Goal: Information Seeking & Learning: Learn about a topic

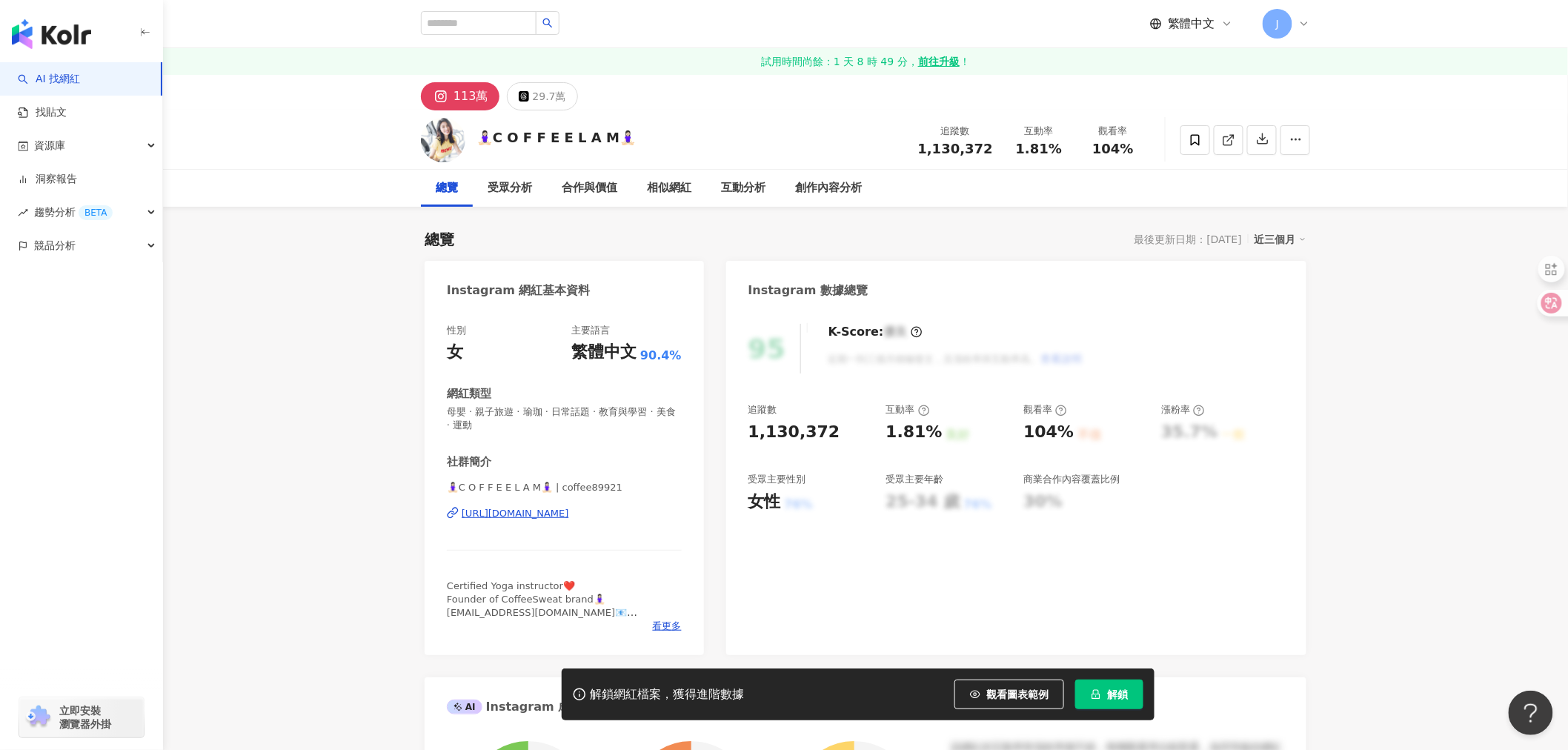
click at [45, 77] on link "AI 找網紅" at bounding box center [49, 79] width 63 height 15
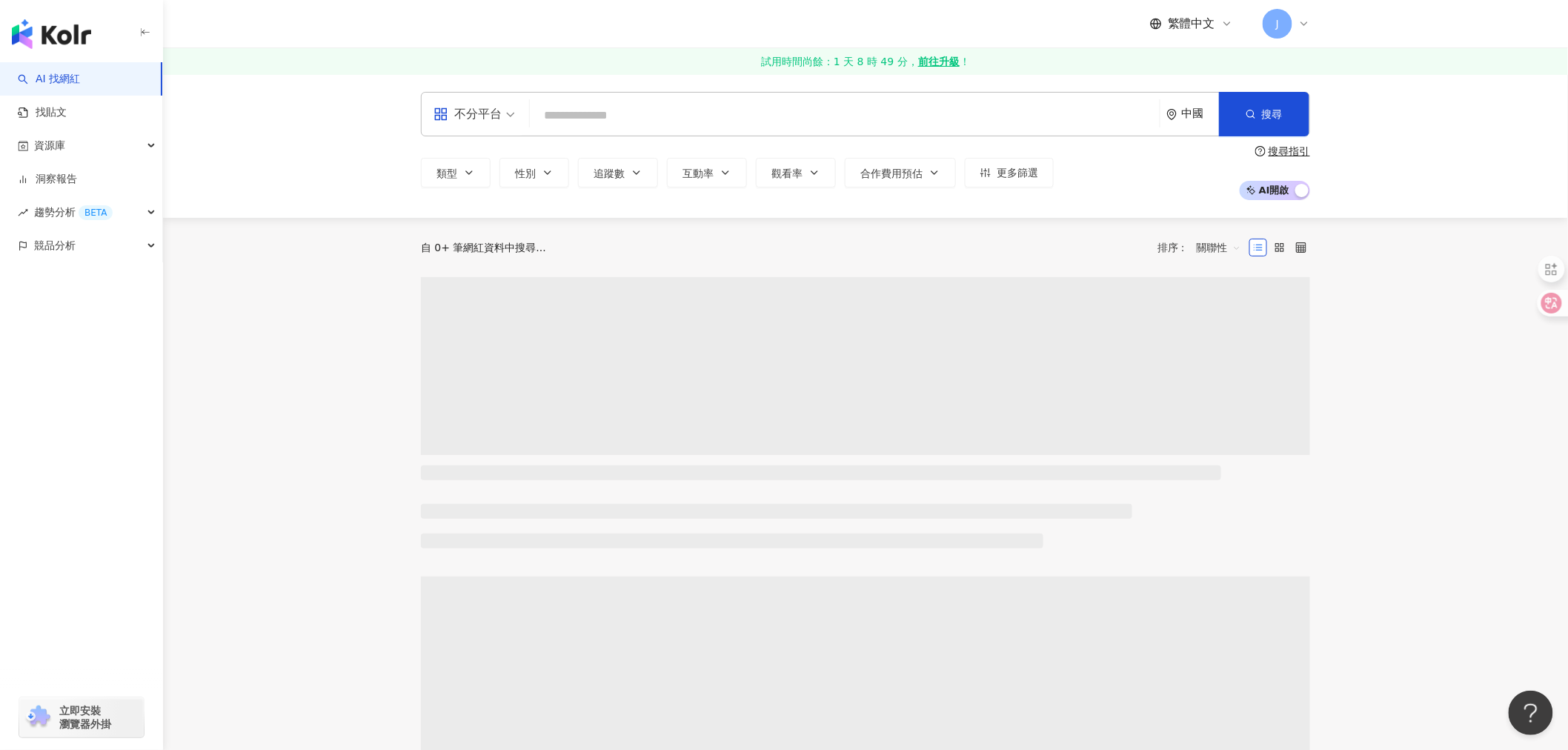
click at [491, 118] on div "不分平台" at bounding box center [467, 114] width 68 height 23
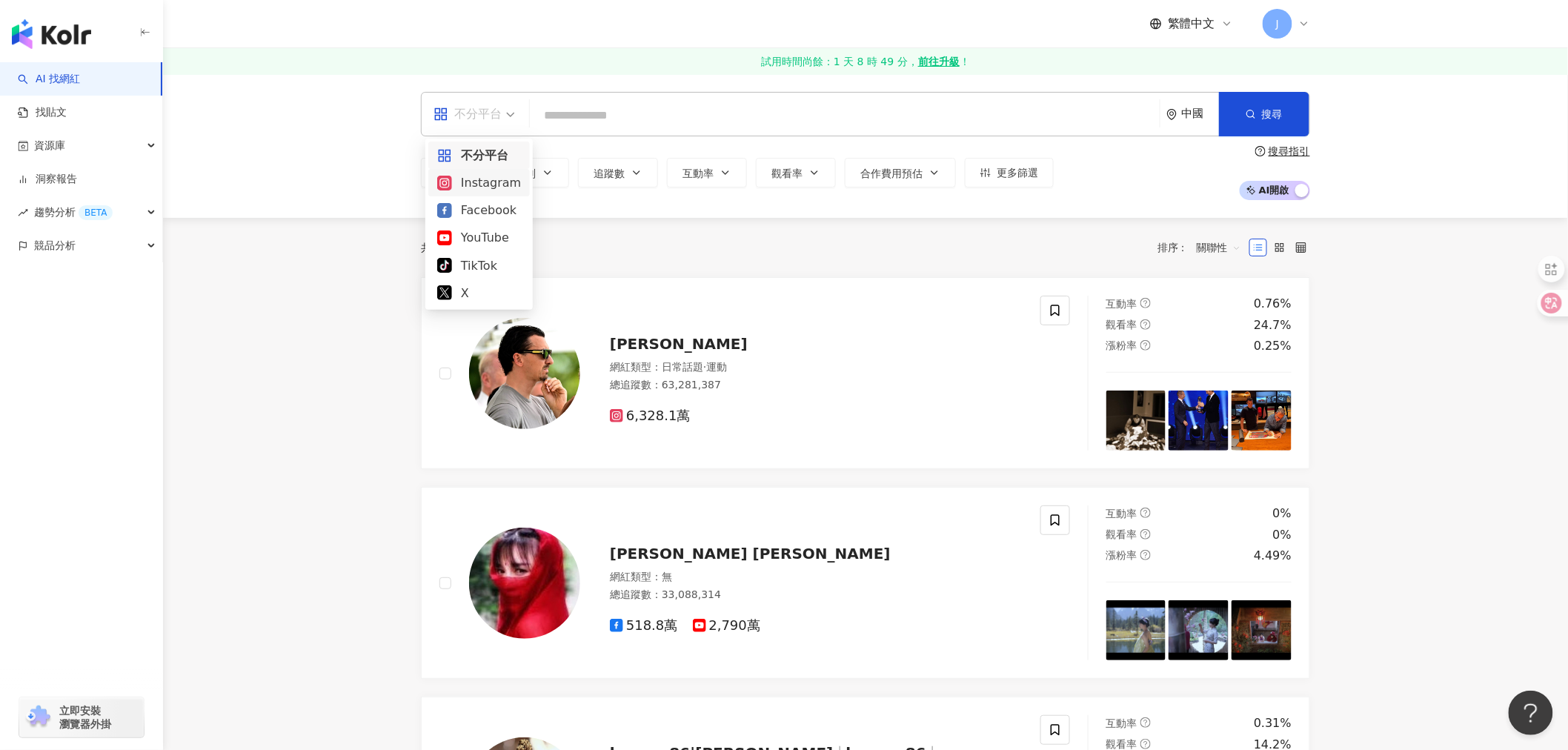
click at [464, 178] on div "Instagram" at bounding box center [479, 182] width 83 height 18
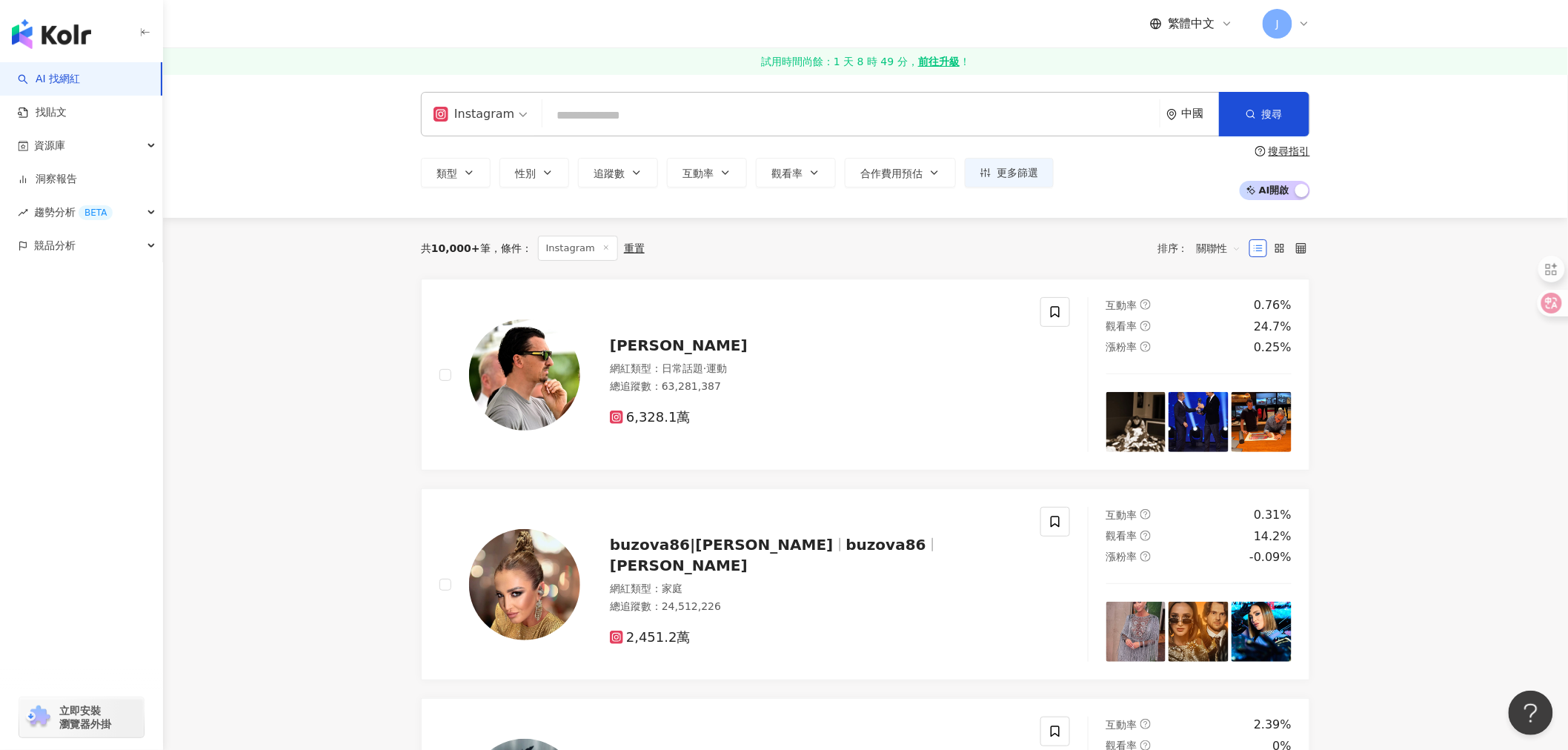
click at [1280, 191] on span "AI 開啟 AI 關閉" at bounding box center [1275, 191] width 70 height 19
click at [446, 174] on span "類型" at bounding box center [447, 174] width 21 height 12
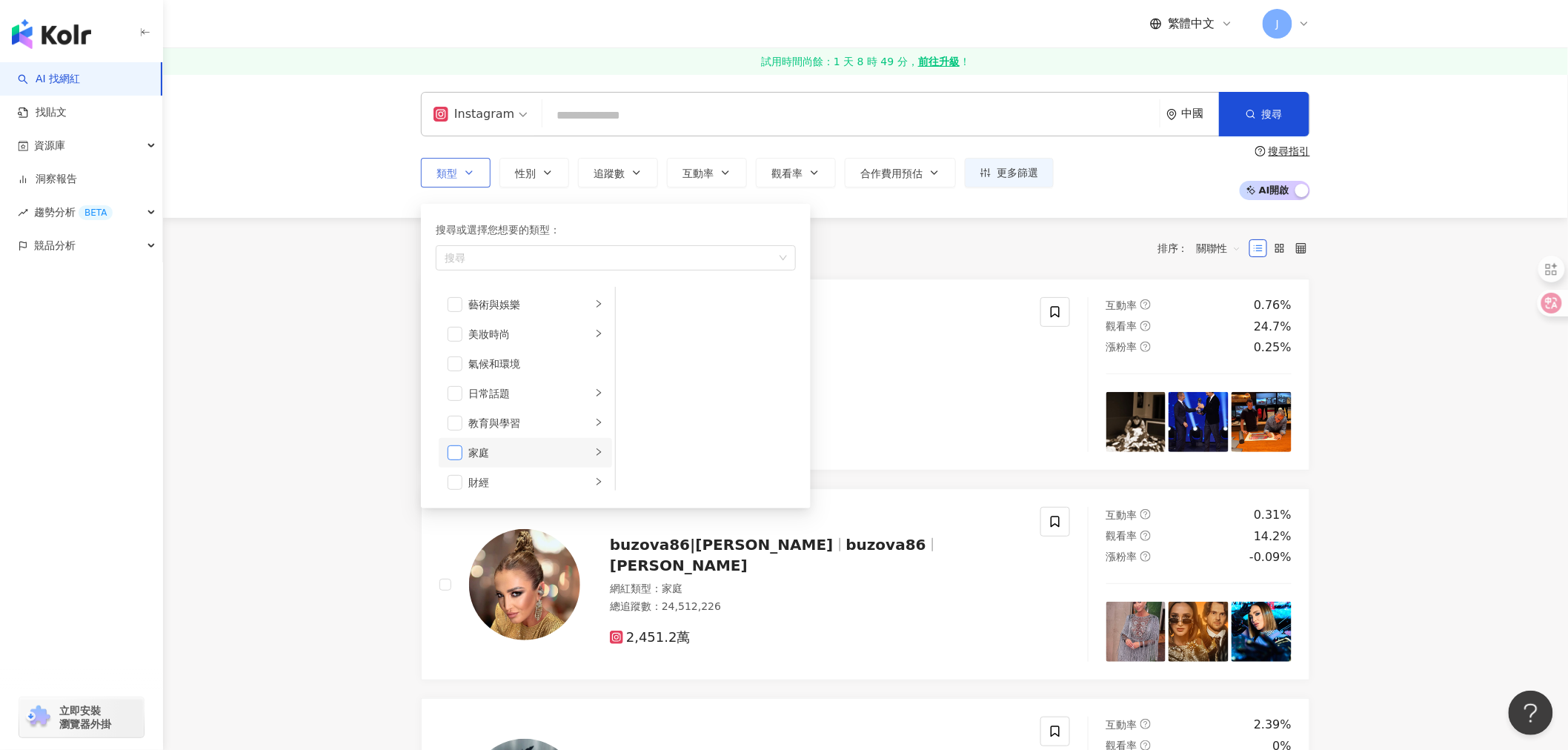
click at [449, 456] on span "button" at bounding box center [455, 452] width 15 height 15
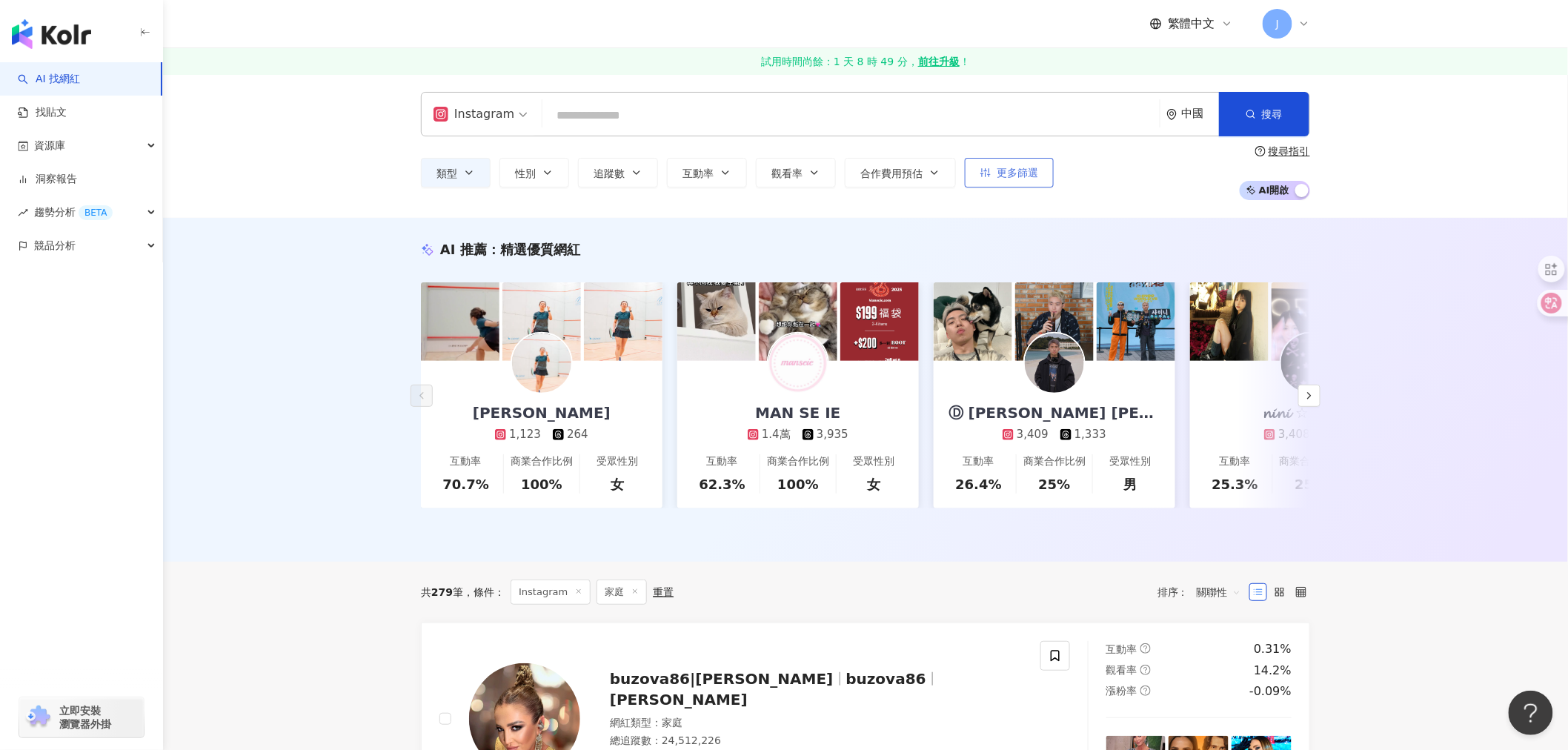
click at [1009, 173] on span "更多篩選" at bounding box center [1018, 173] width 42 height 12
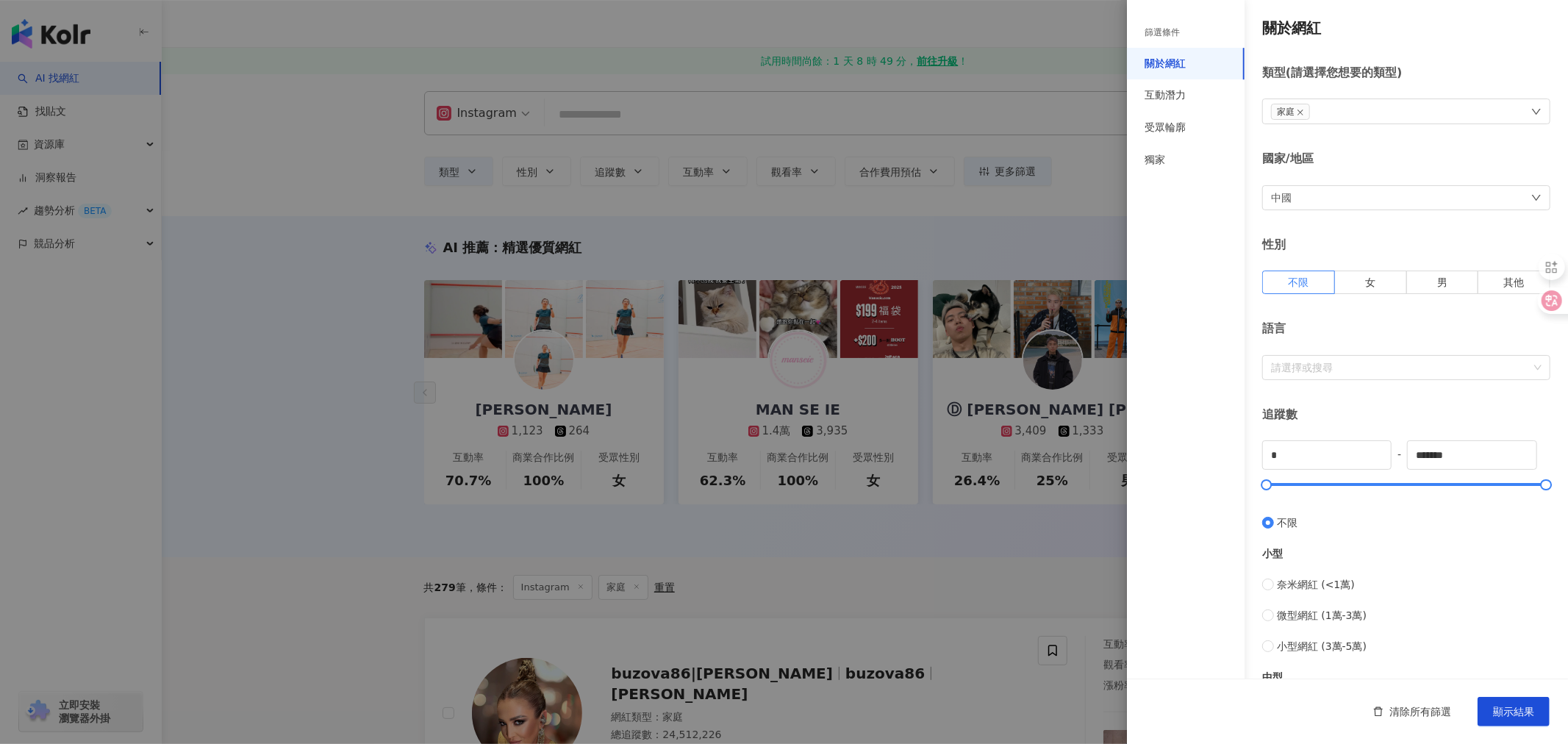
click at [1032, 221] on div at bounding box center [784, 372] width 1568 height 744
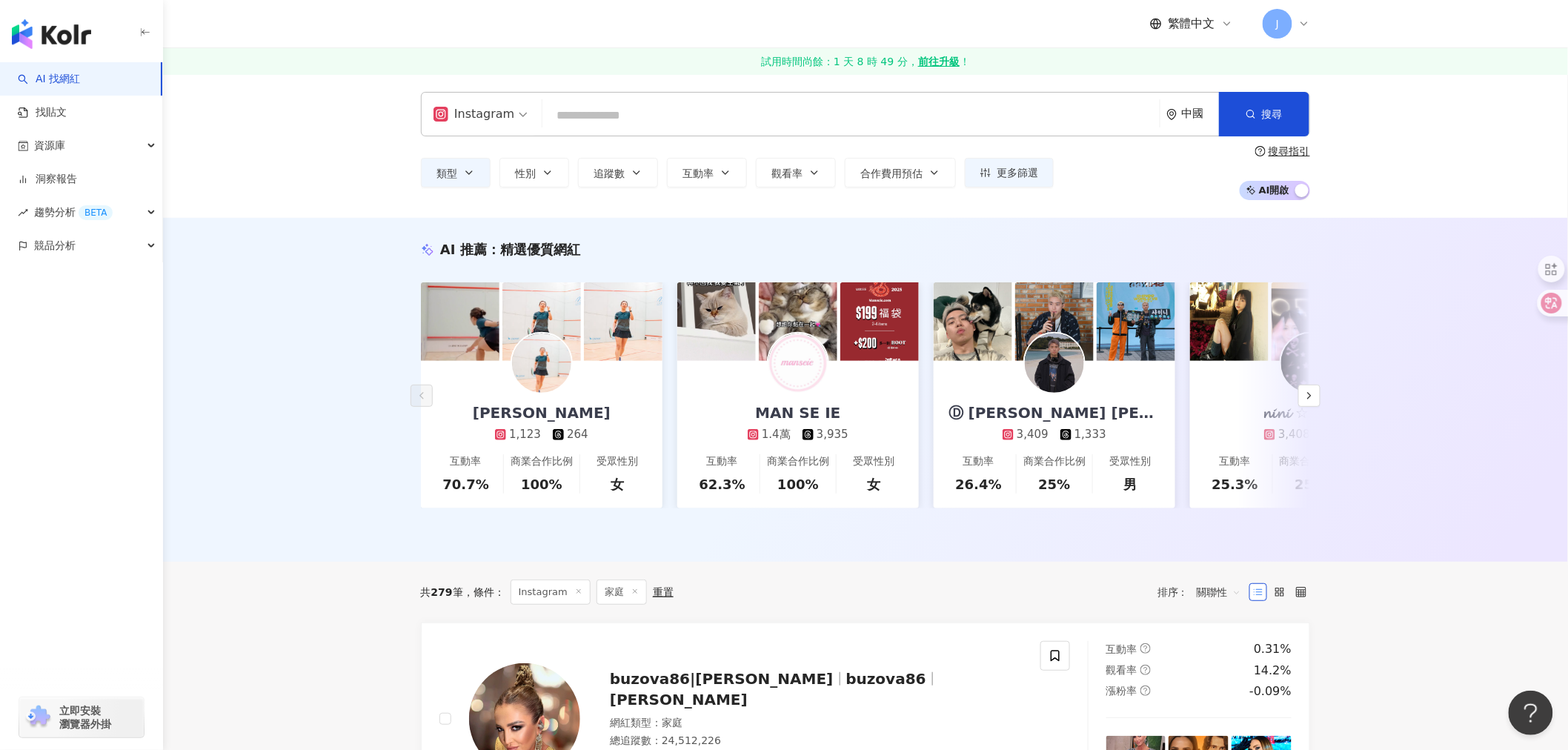
click at [1183, 117] on div "中國" at bounding box center [1200, 114] width 37 height 12
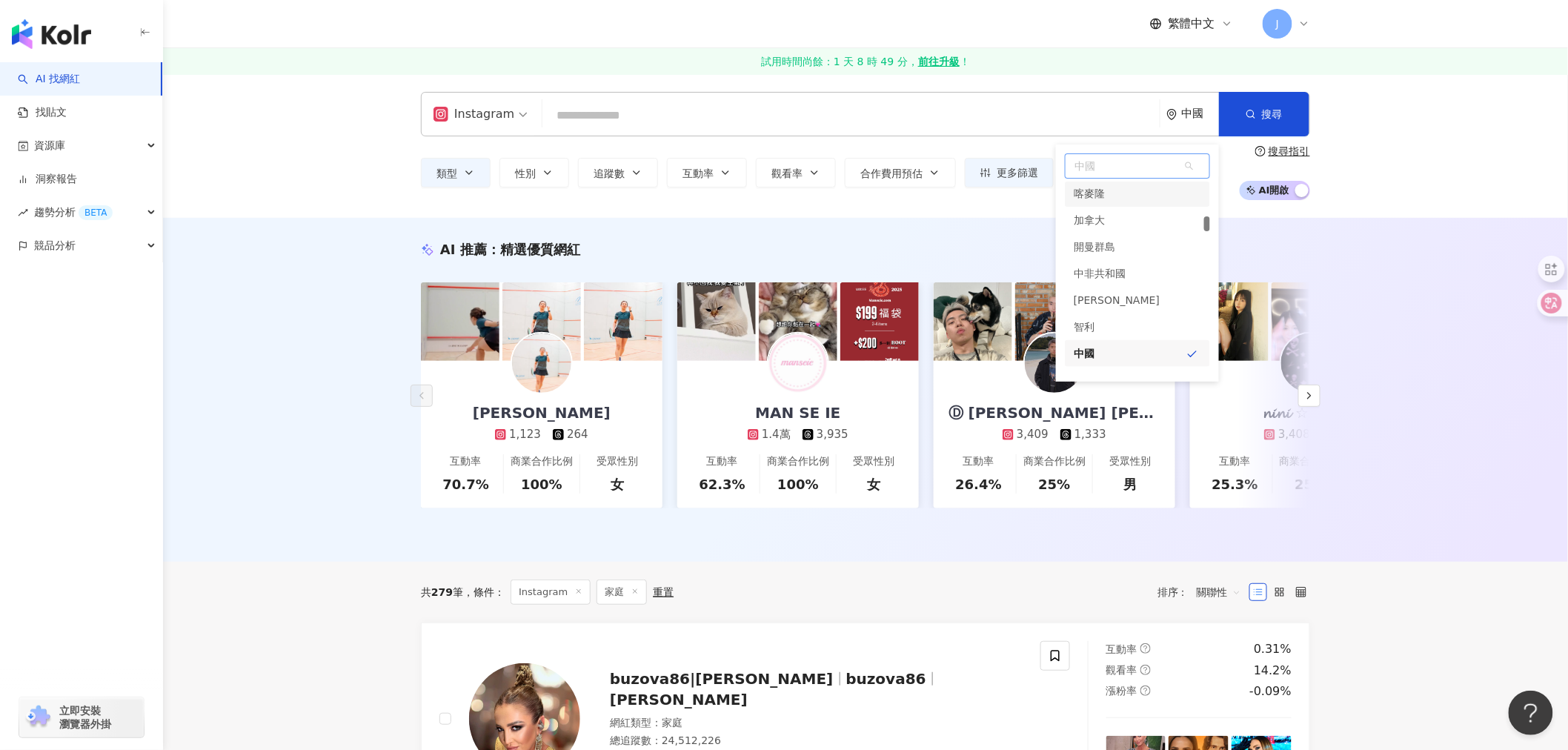
click at [1119, 165] on span "中國" at bounding box center [1137, 165] width 143 height 23
type input "**"
click at [1121, 193] on div "香港" at bounding box center [1137, 195] width 145 height 27
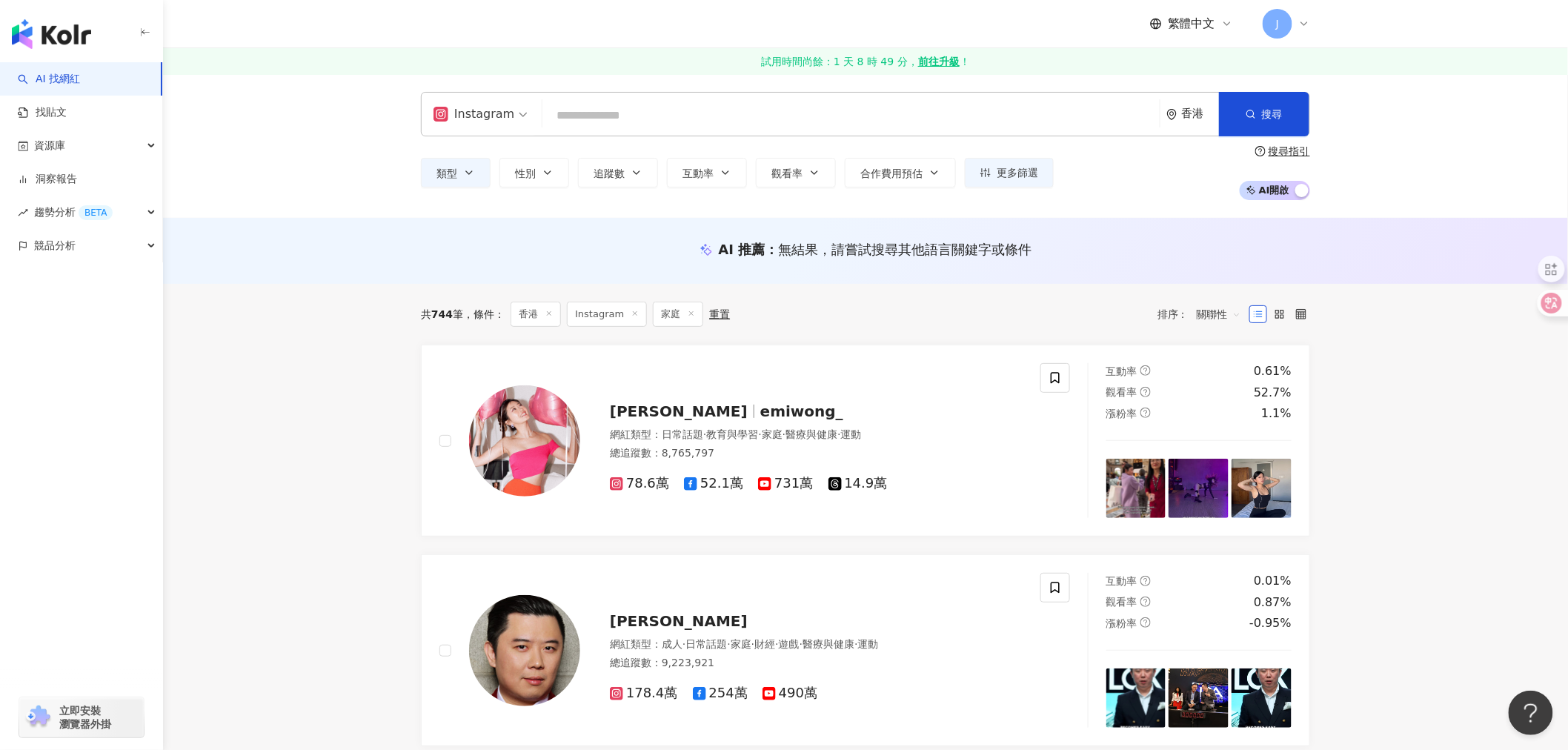
click at [633, 117] on input "search" at bounding box center [851, 116] width 605 height 28
click at [1305, 316] on icon at bounding box center [1301, 314] width 10 height 10
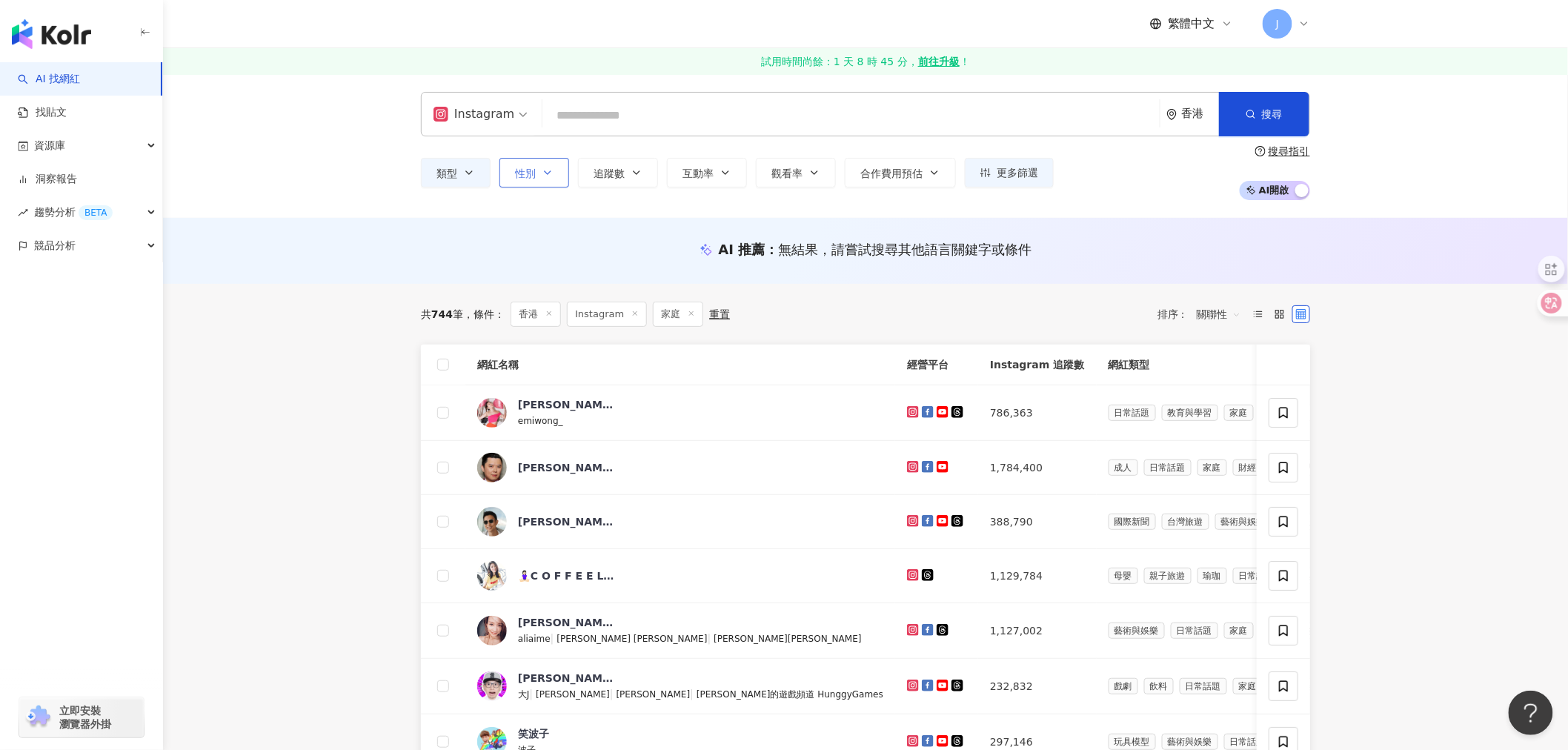
click at [549, 164] on button "性別" at bounding box center [534, 172] width 70 height 30
click at [533, 263] on span "女" at bounding box center [537, 261] width 23 height 17
click at [894, 305] on div "共 744 筆 條件 ： 香港 Instagram 家庭 重置 排序： 關聯性" at bounding box center [865, 314] width 889 height 25
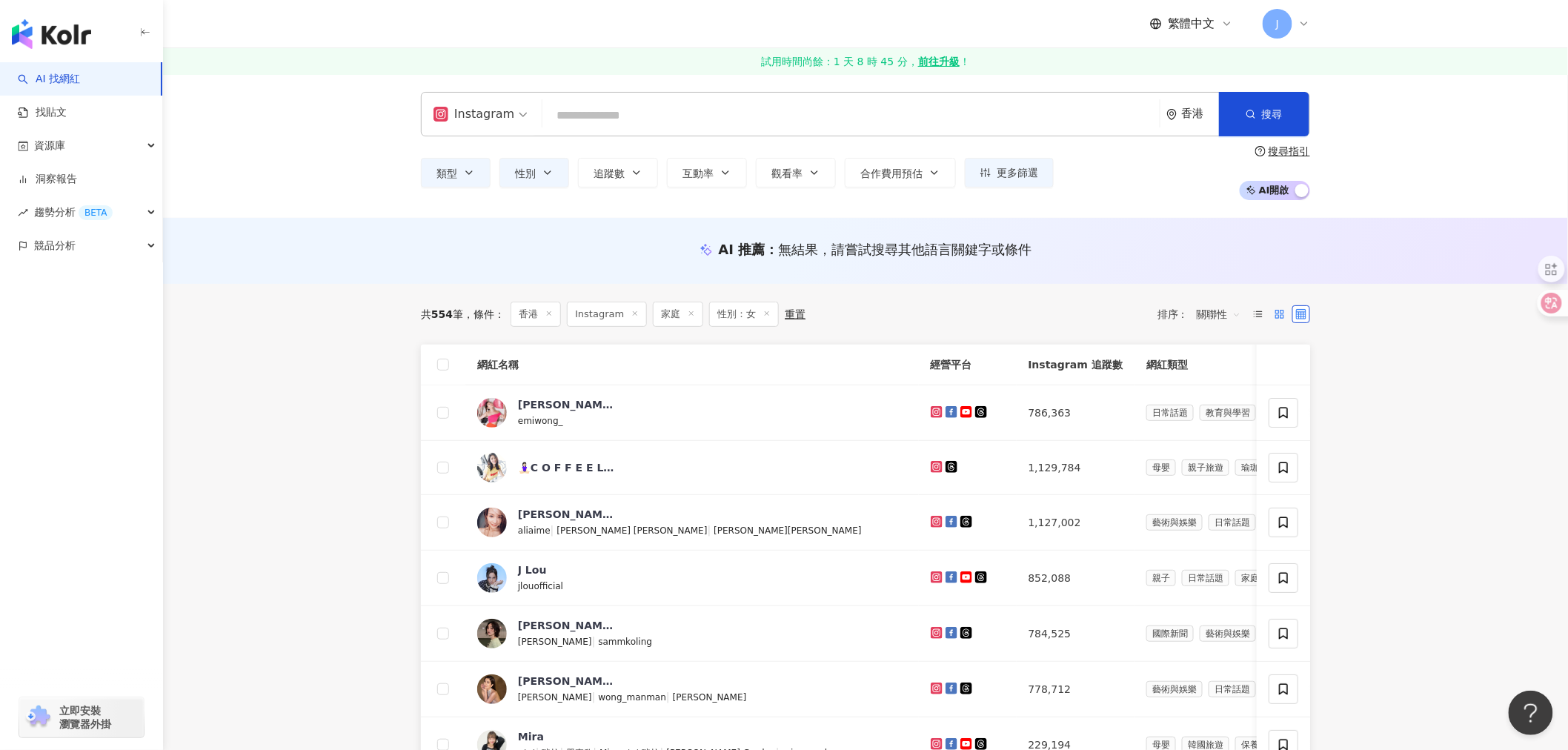
click at [1285, 316] on label at bounding box center [1279, 314] width 17 height 17
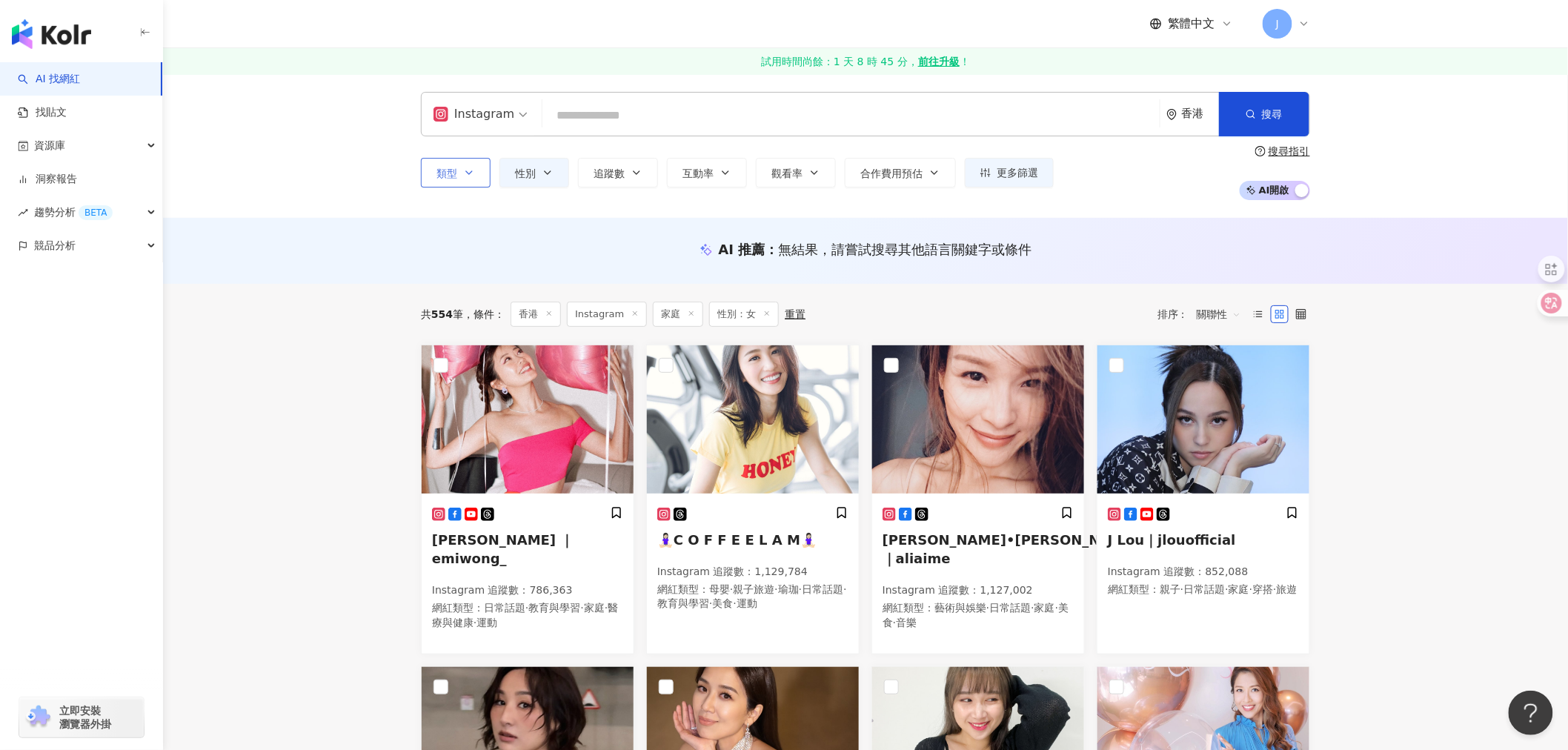
click at [439, 168] on span "類型" at bounding box center [447, 174] width 21 height 12
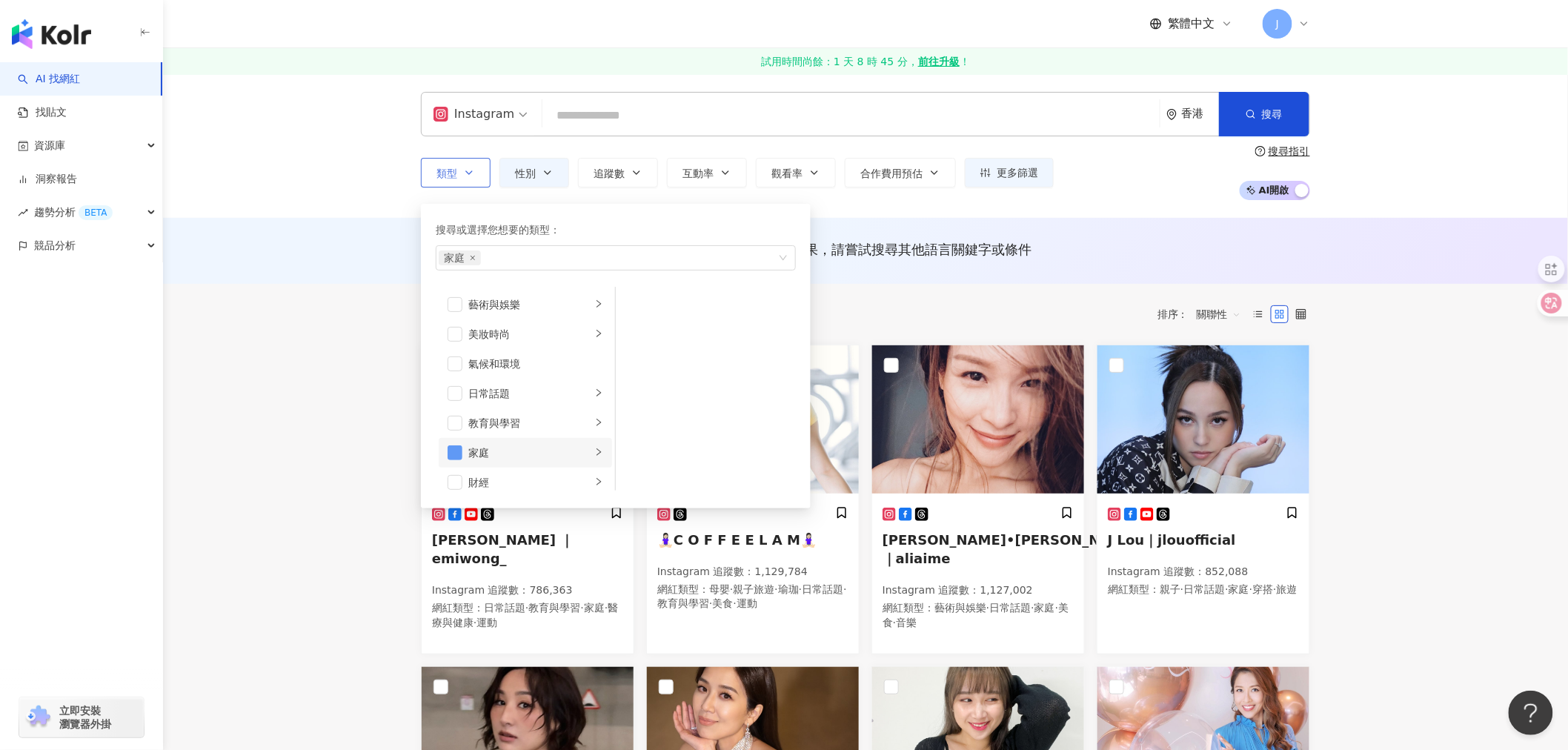
click at [462, 453] on span "button" at bounding box center [455, 452] width 15 height 15
click at [491, 455] on div "家庭" at bounding box center [530, 452] width 123 height 17
click at [639, 337] on span "button" at bounding box center [635, 334] width 15 height 15
click at [943, 285] on div "共 554 筆 條件 ： 香港 Instagram 家庭 性別：女 重置 排序： 關聯性" at bounding box center [865, 314] width 889 height 61
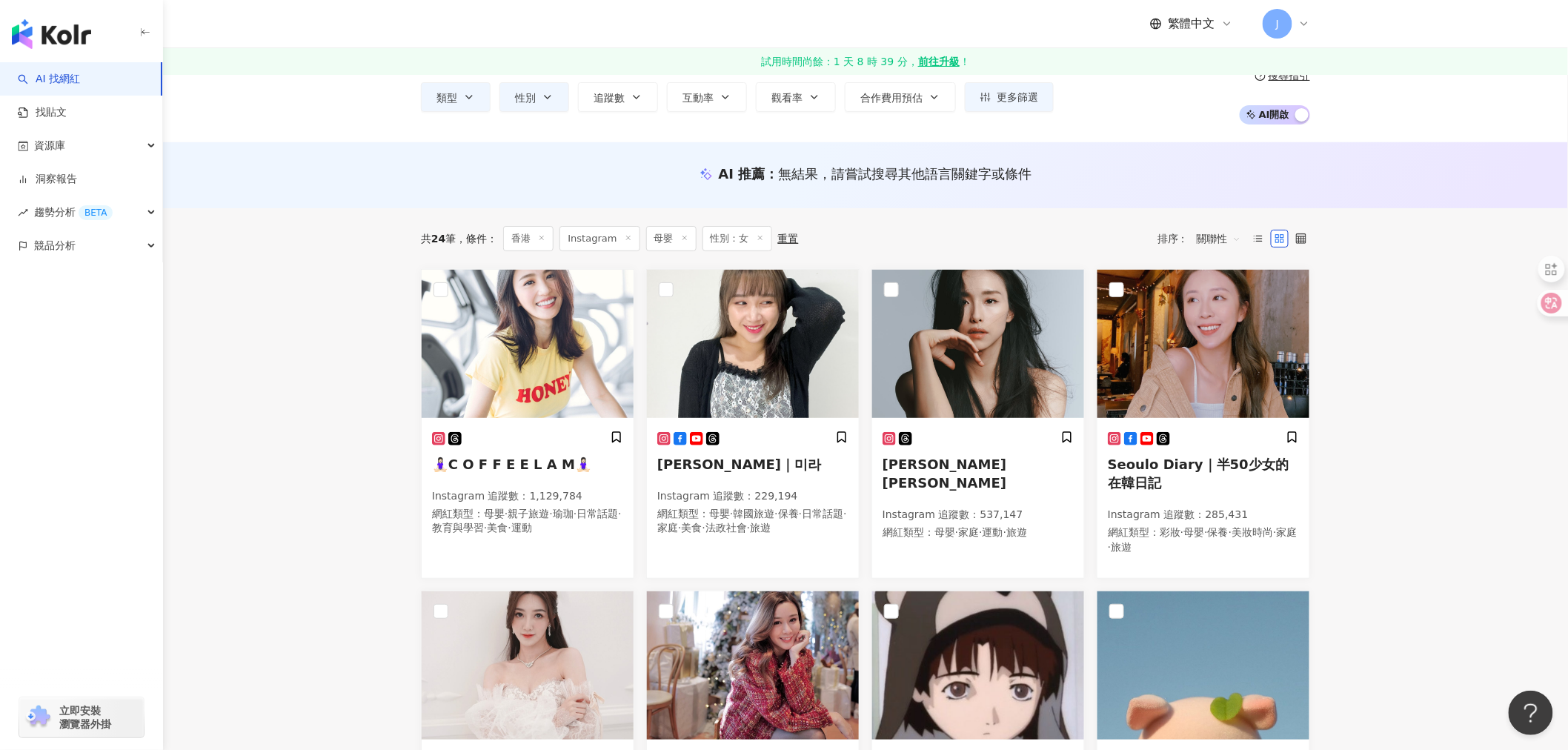
scroll to position [164, 0]
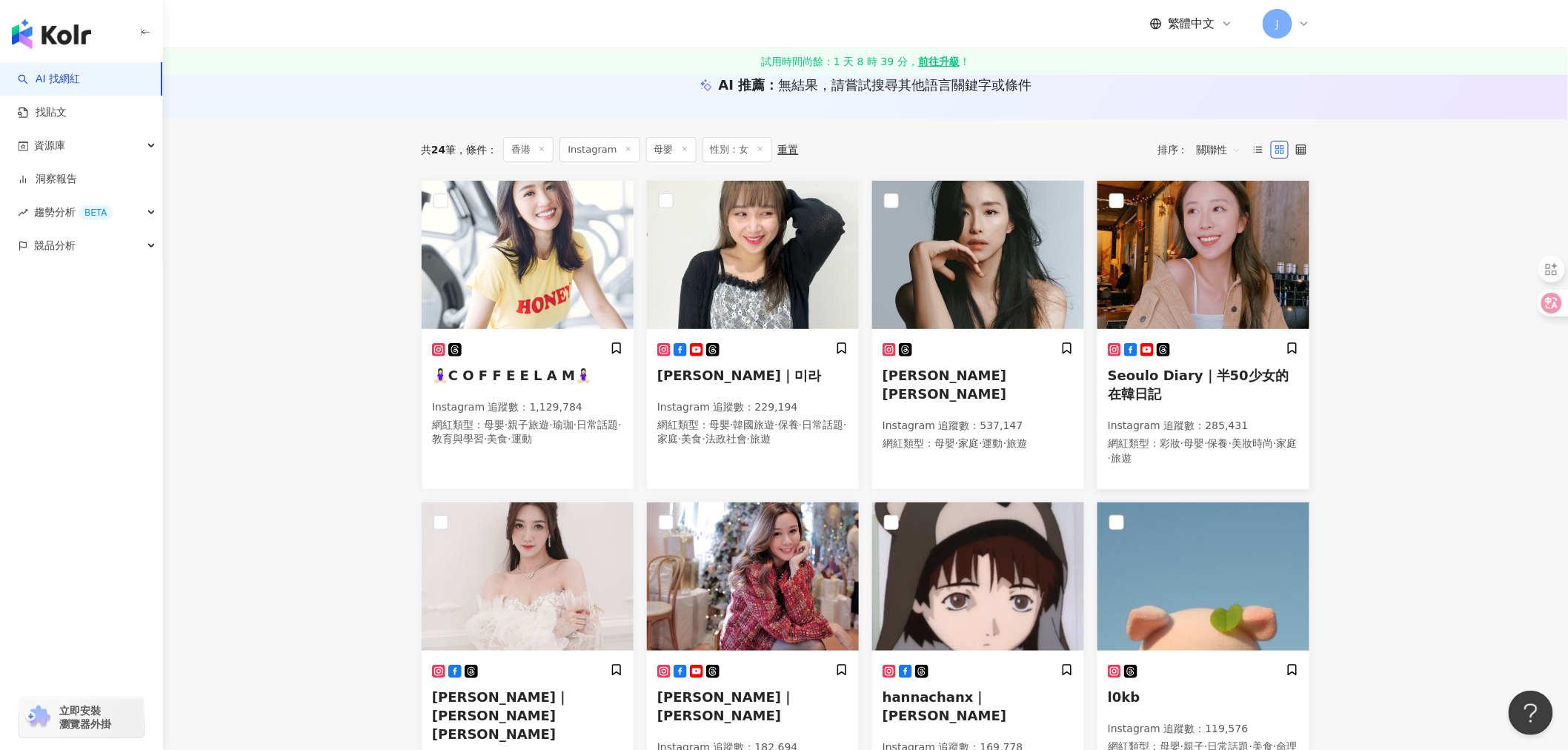
click at [1212, 323] on img at bounding box center [1204, 255] width 212 height 148
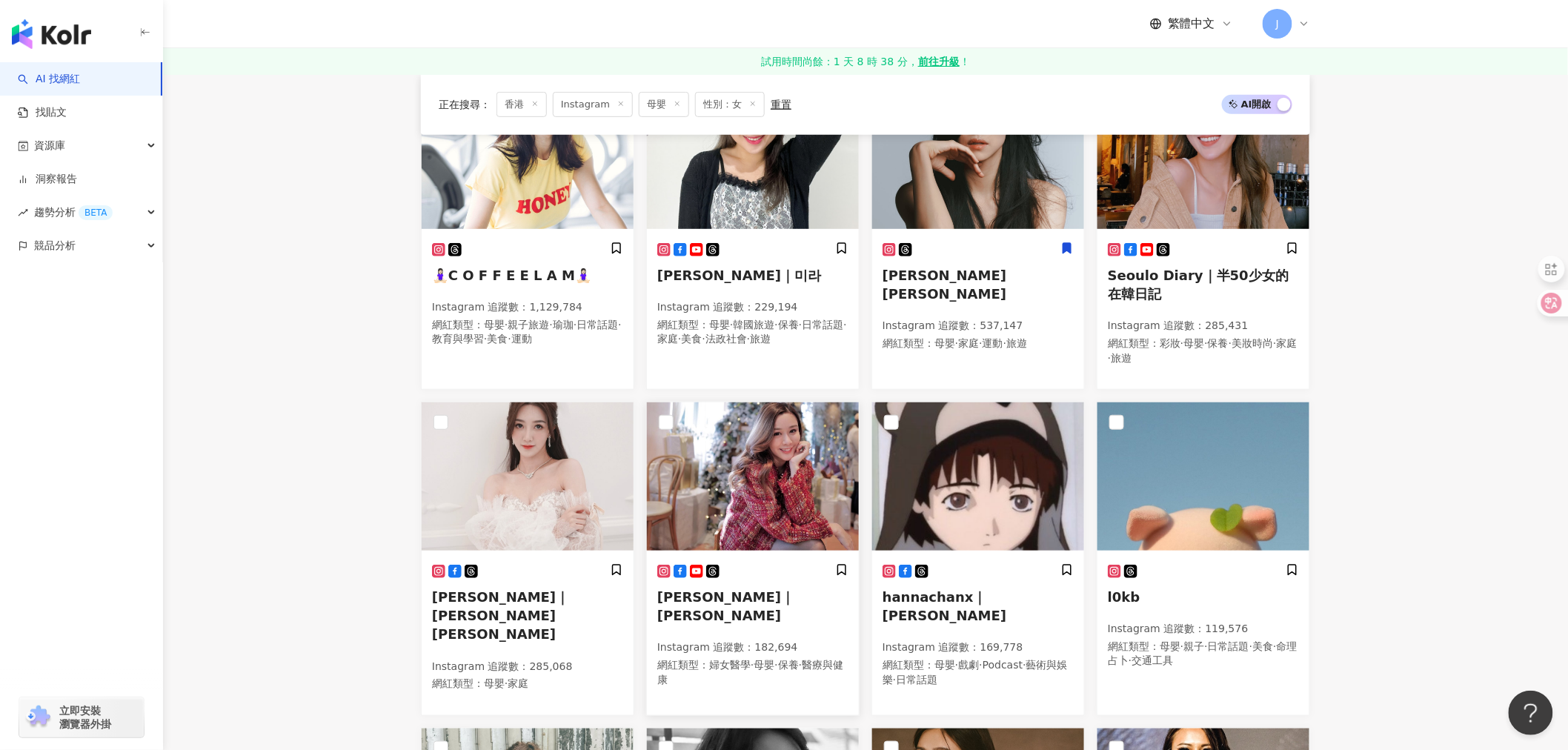
scroll to position [412, 0]
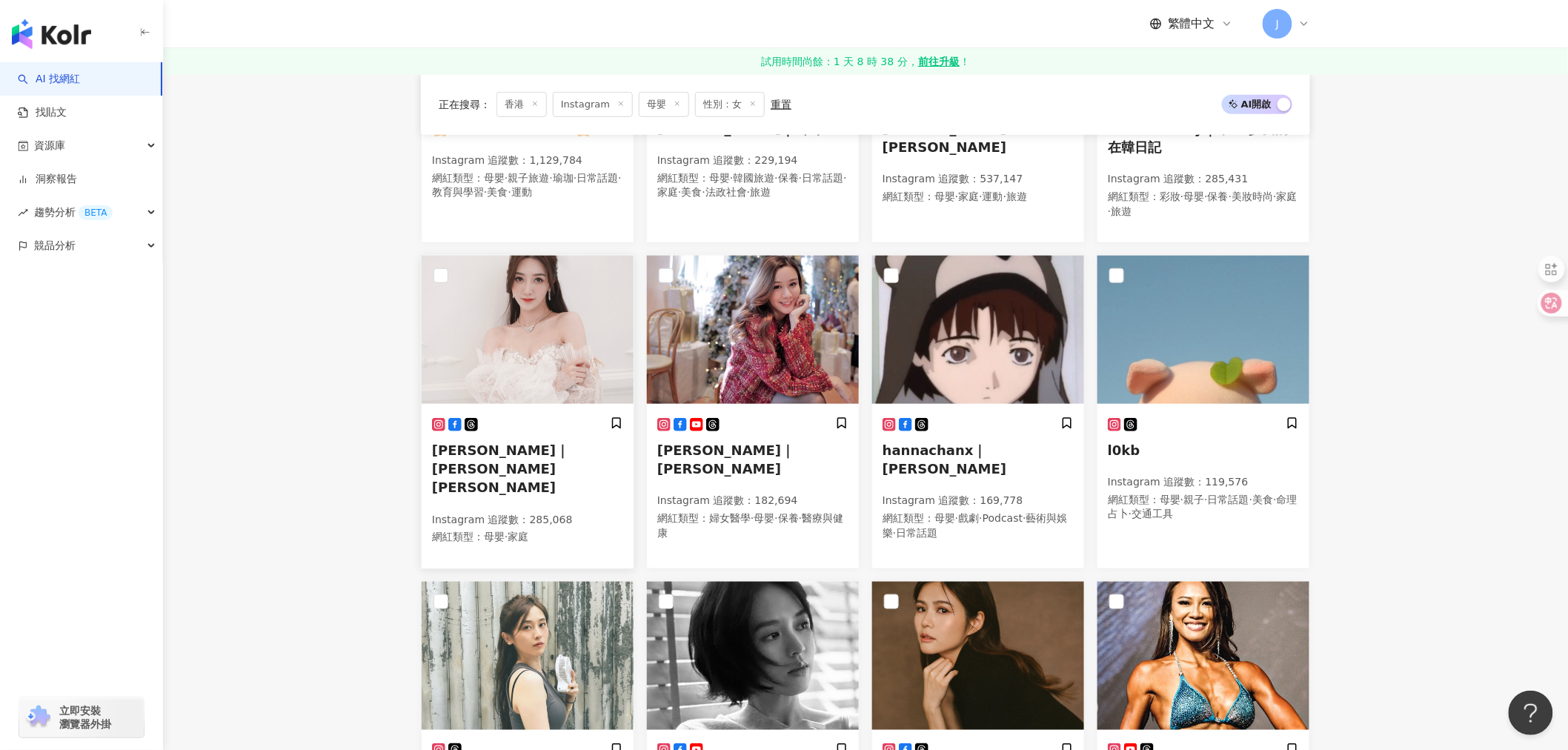
click at [528, 350] on img at bounding box center [528, 330] width 212 height 148
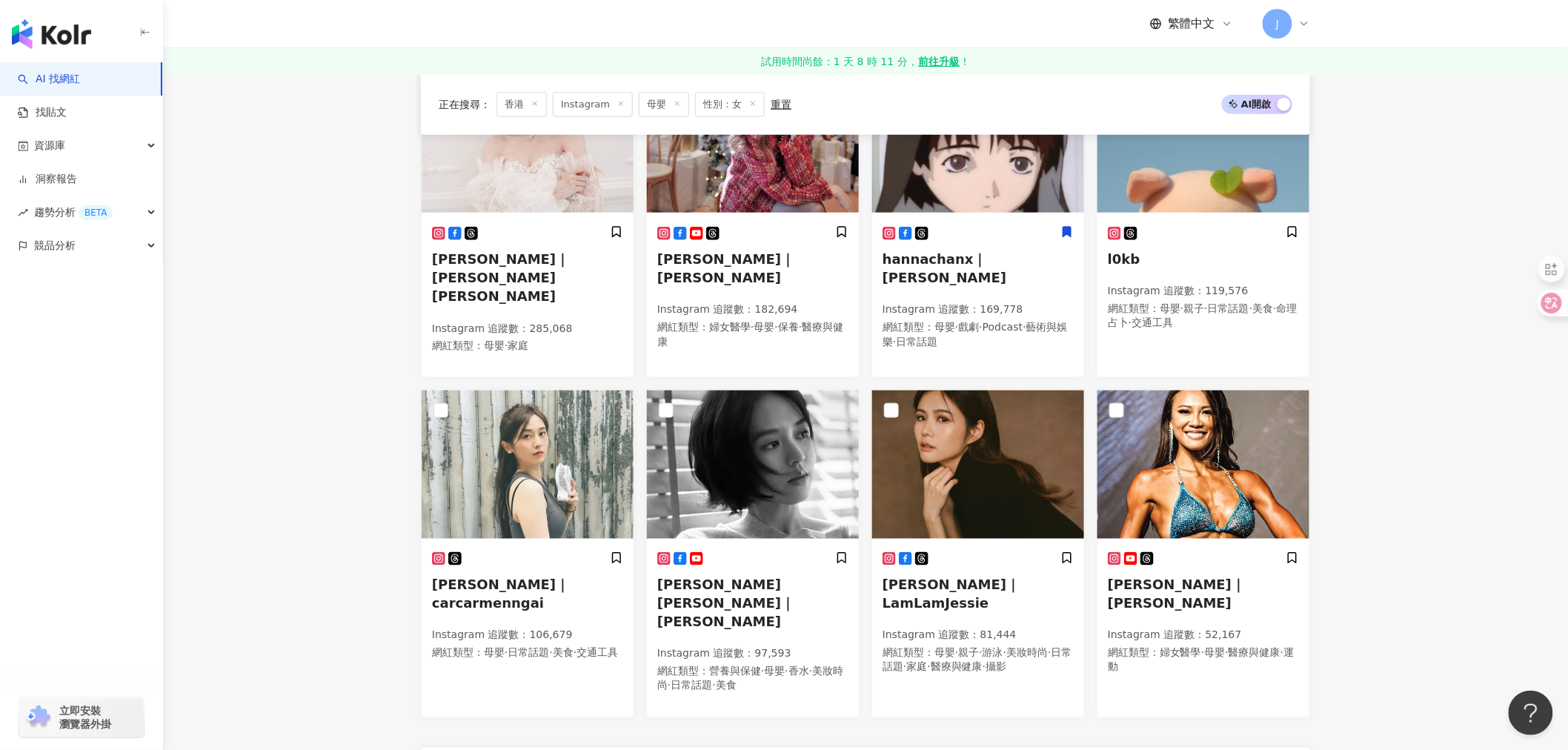
scroll to position [824, 0]
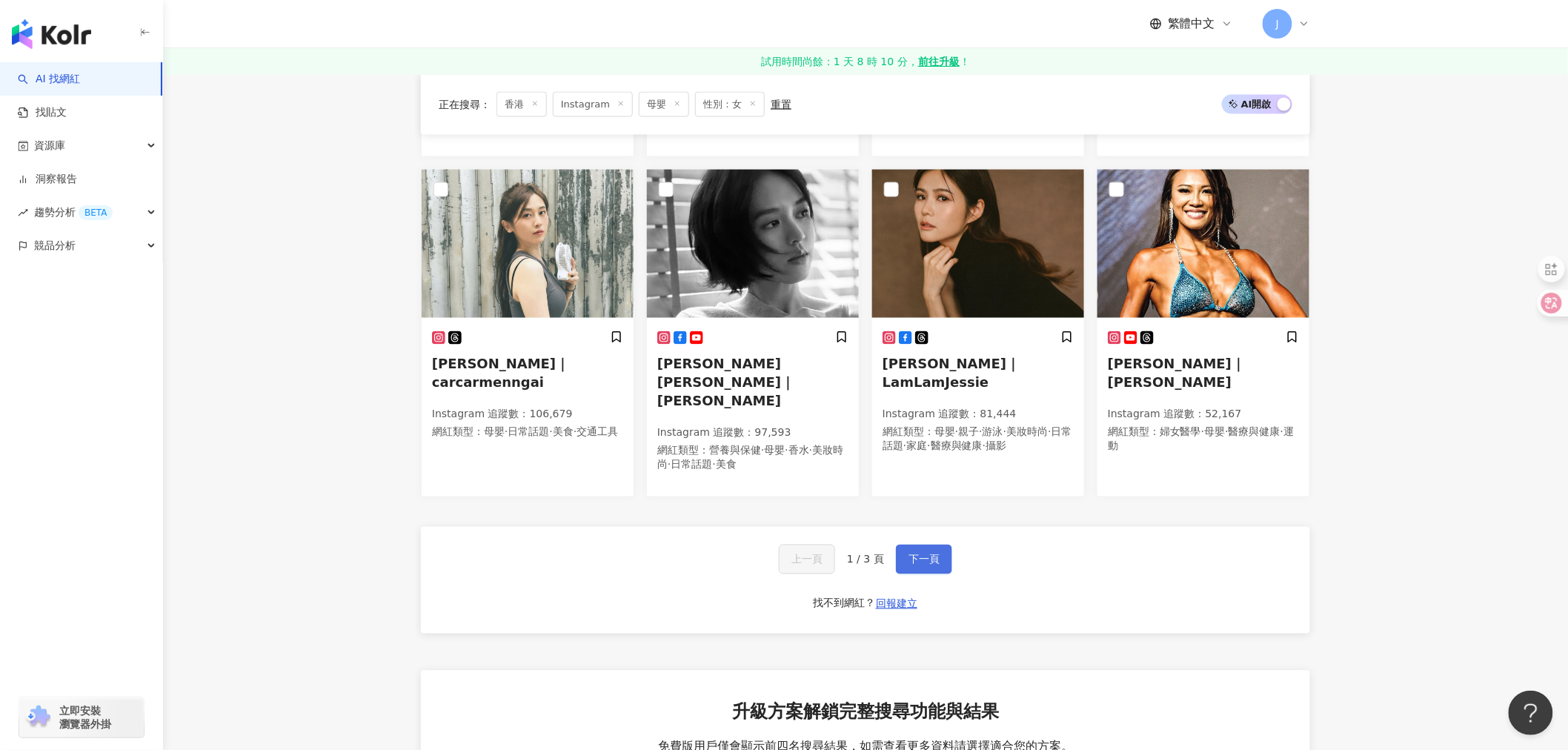
click at [939, 545] on button "下一頁" at bounding box center [924, 559] width 57 height 30
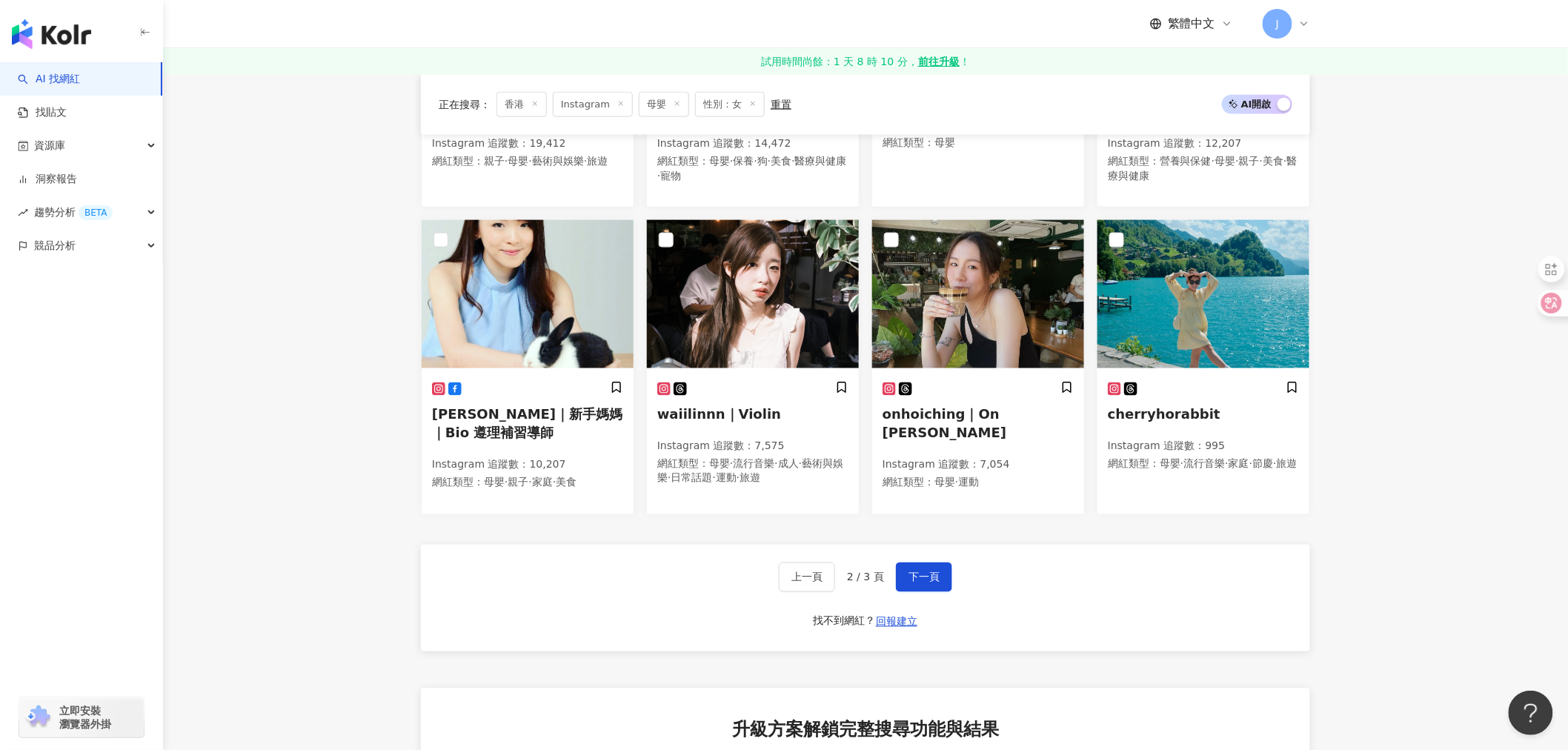
scroll to position [820, 0]
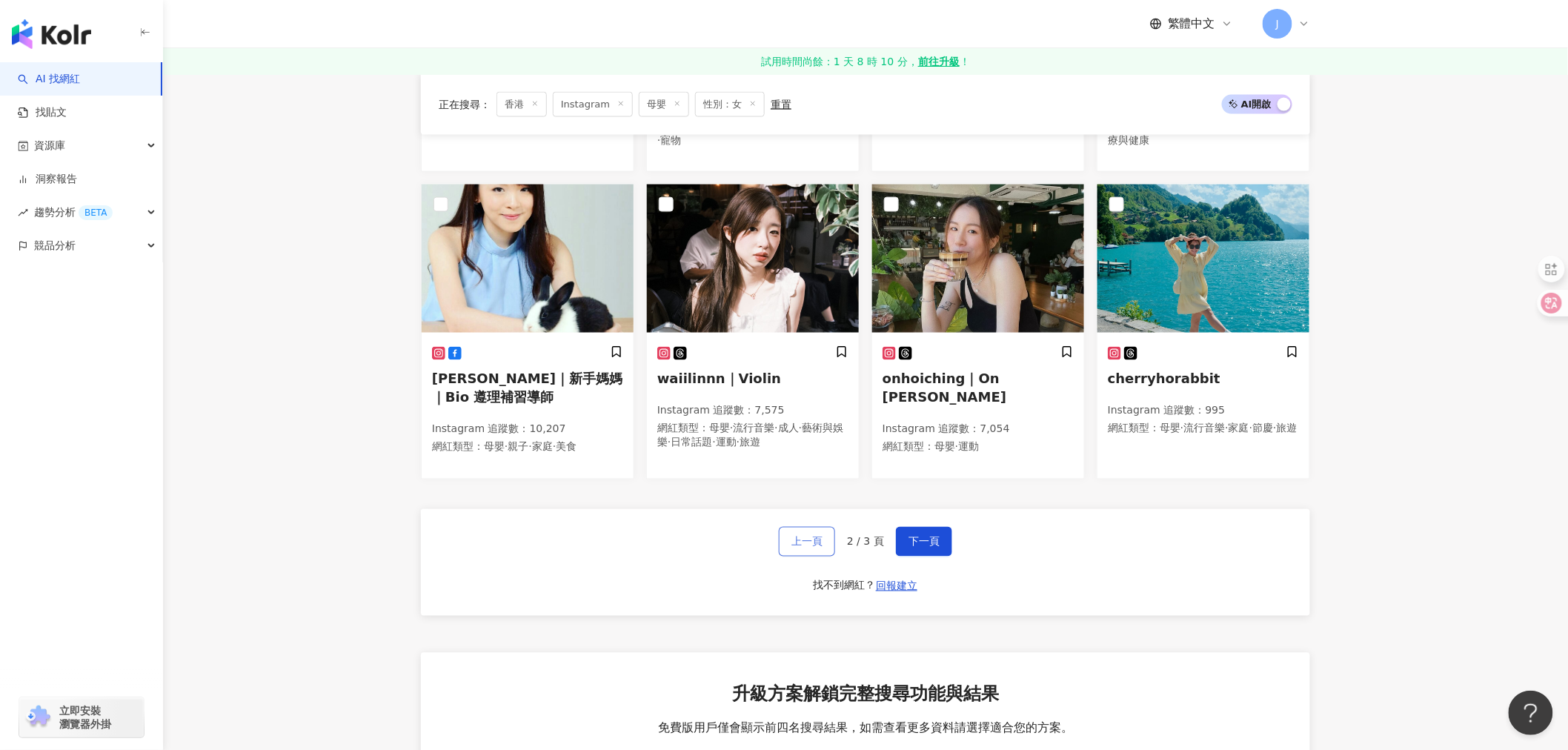
click at [794, 536] on span "上一頁" at bounding box center [807, 542] width 31 height 12
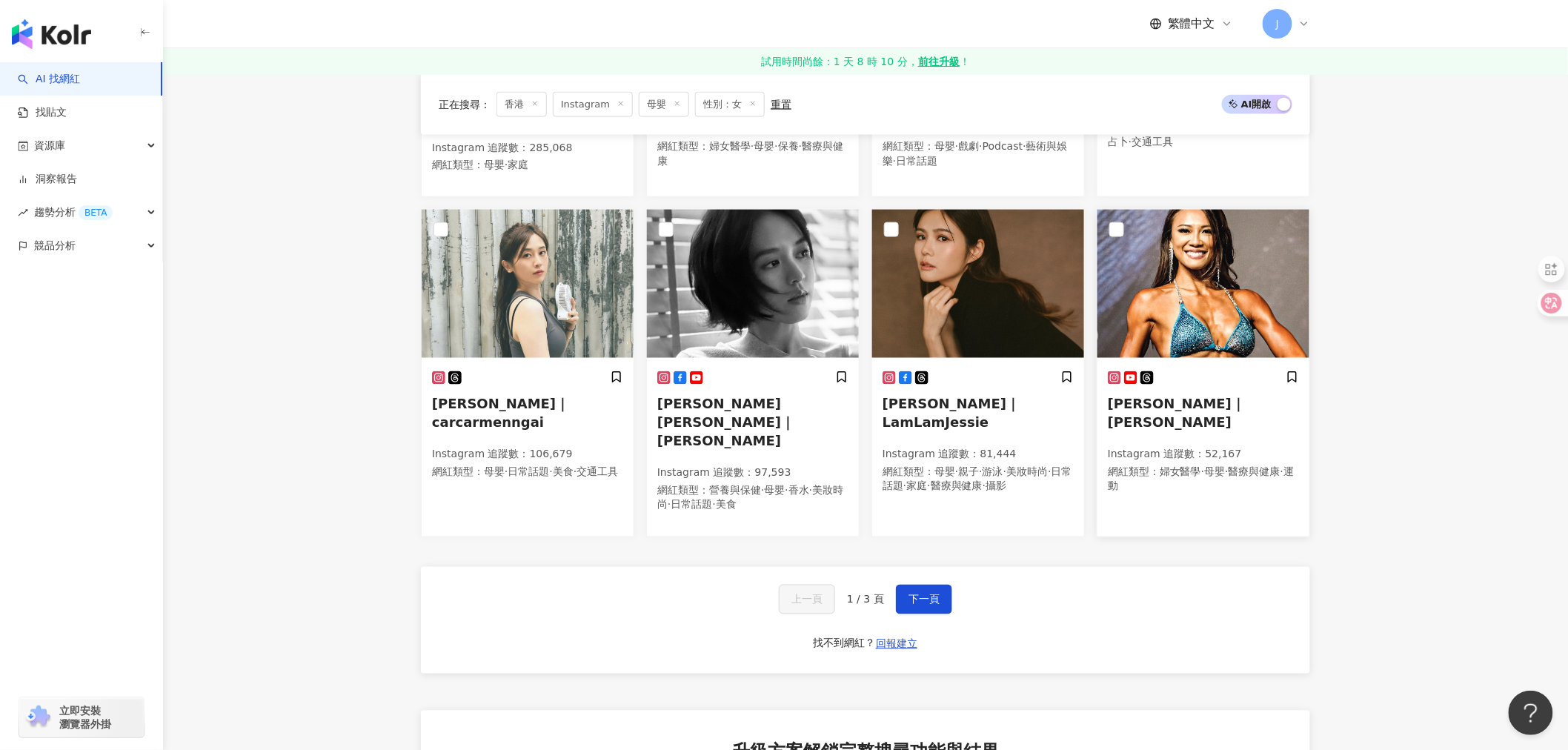
scroll to position [824, 0]
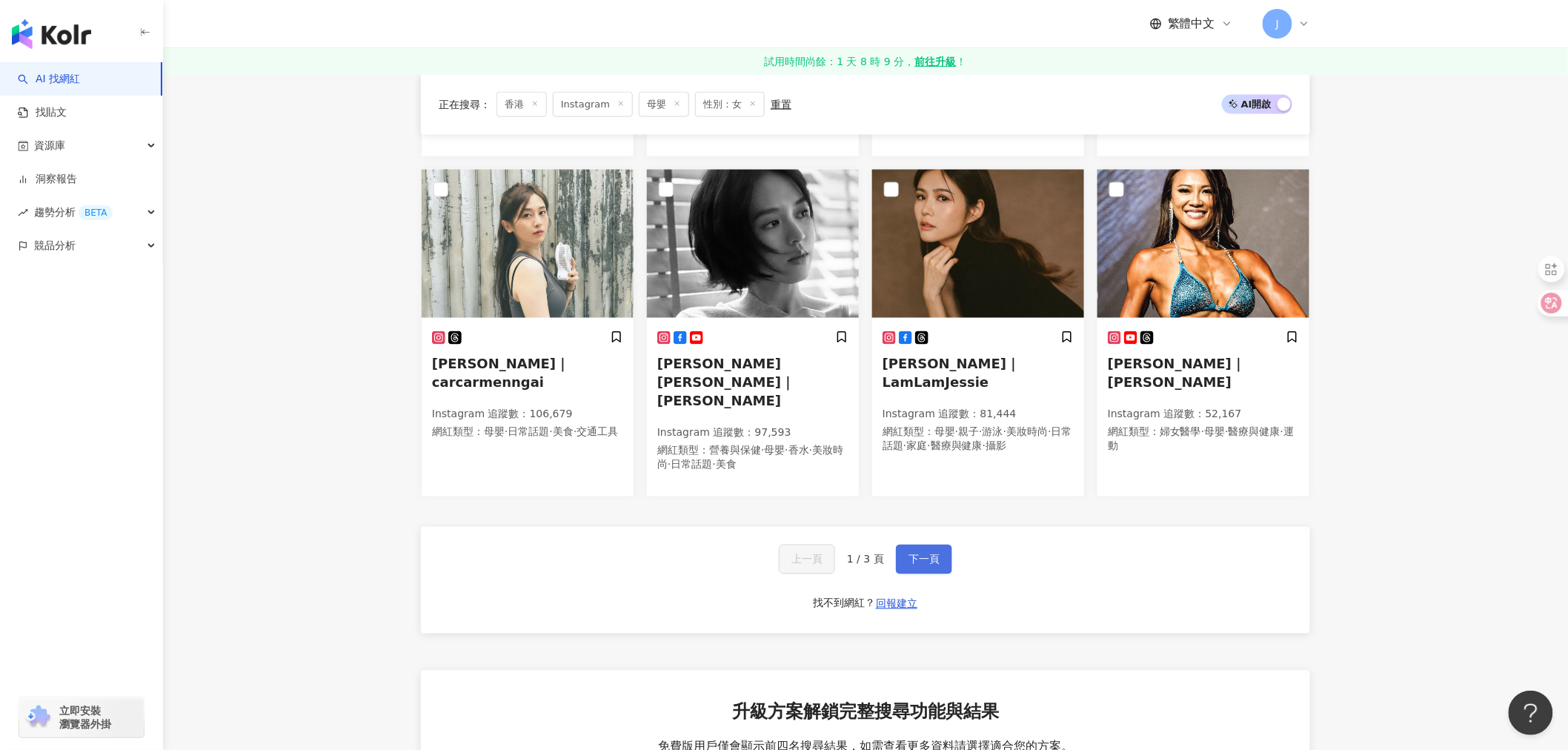
click at [937, 554] on span "下一頁" at bounding box center [924, 560] width 31 height 12
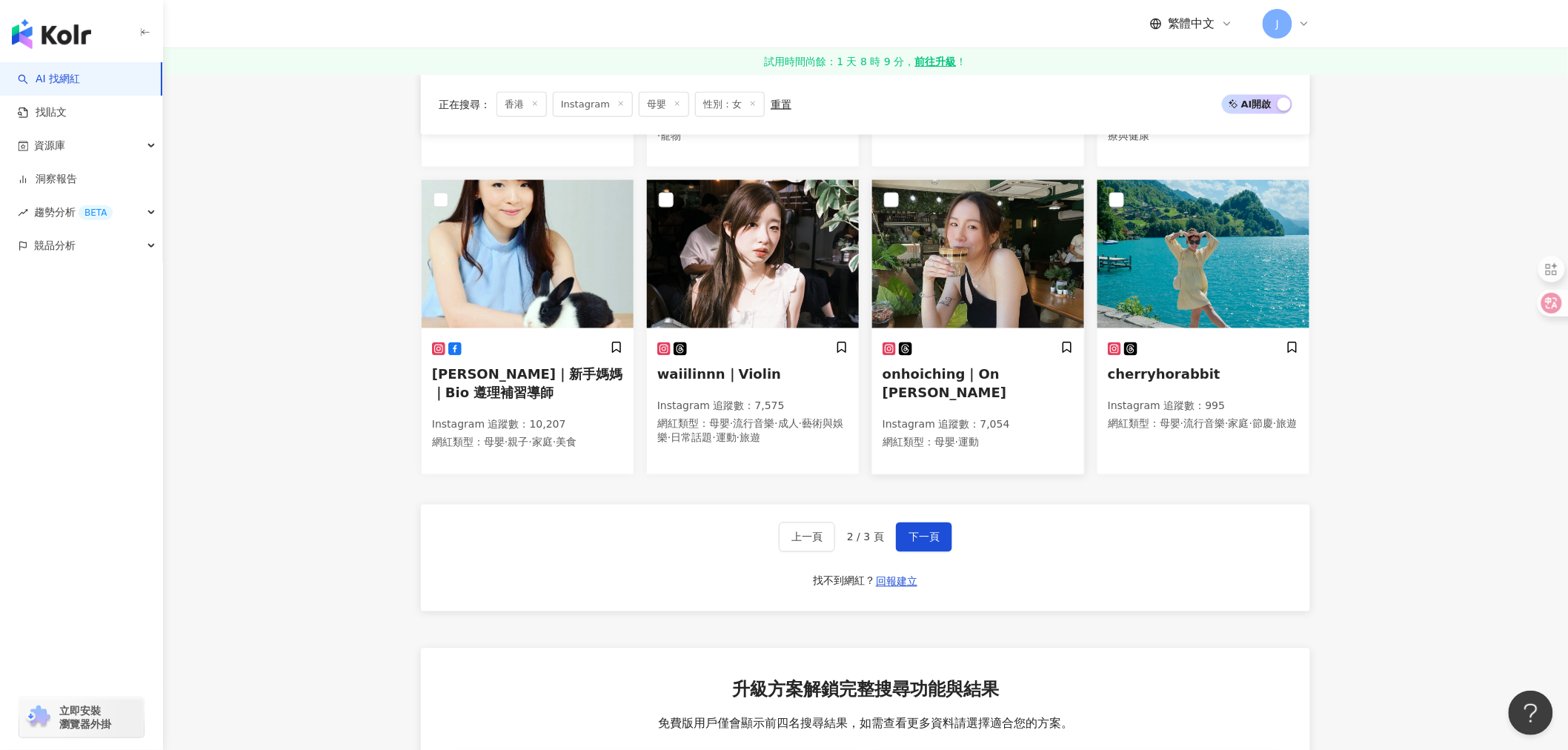
click at [938, 242] on img at bounding box center [978, 254] width 212 height 148
click at [917, 532] on span "下一頁" at bounding box center [924, 538] width 31 height 12
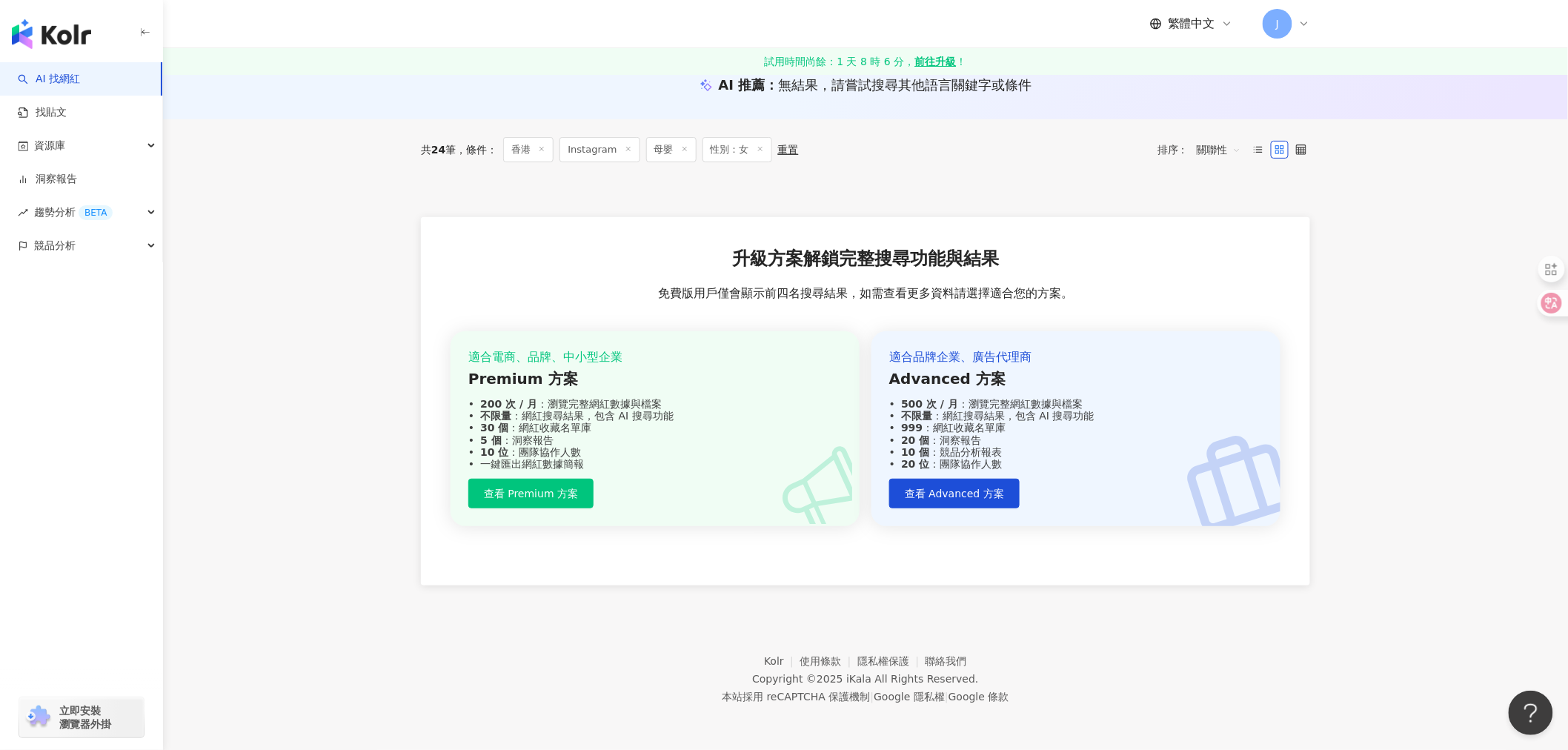
scroll to position [164, 0]
click at [761, 153] on icon at bounding box center [760, 150] width 8 height 8
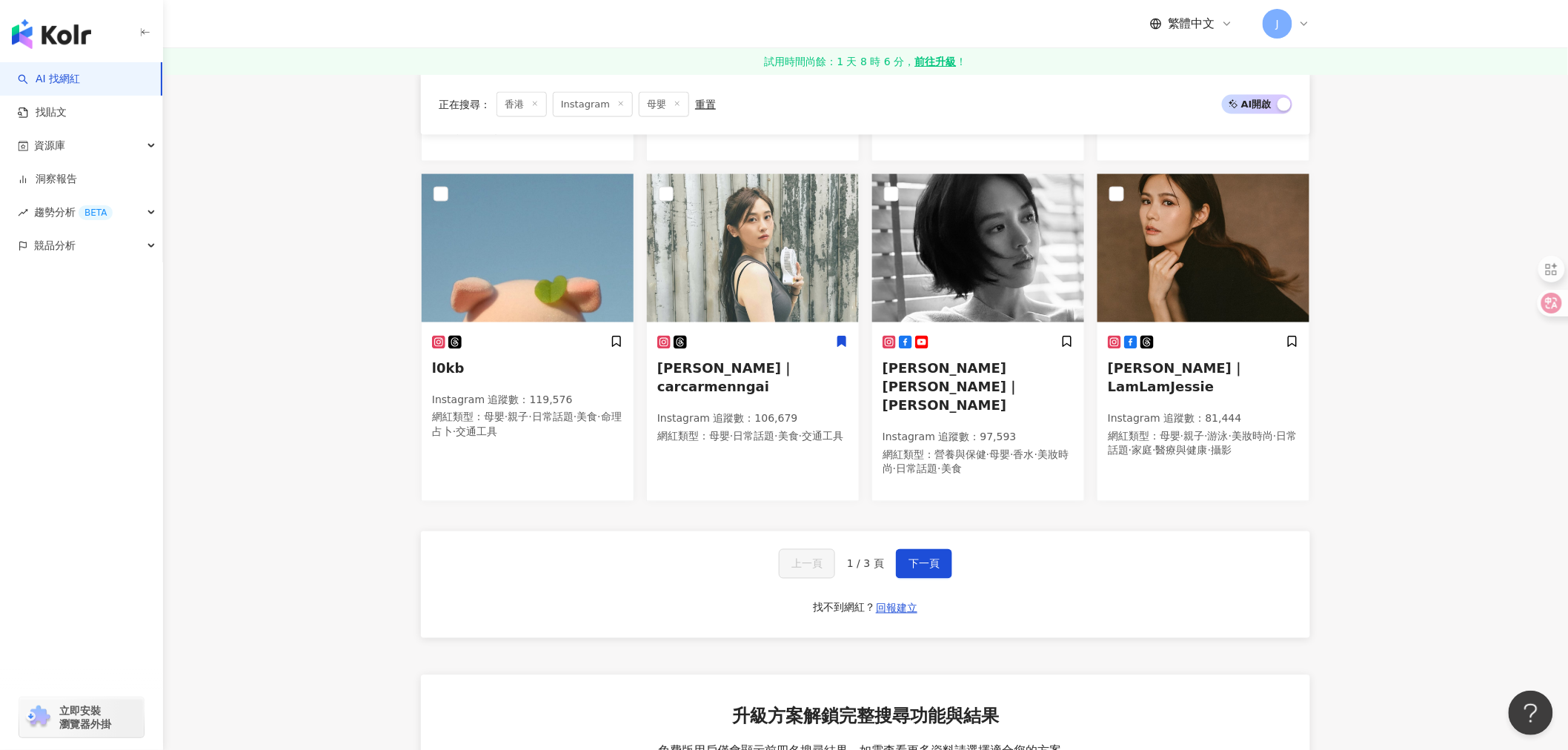
scroll to position [824, 0]
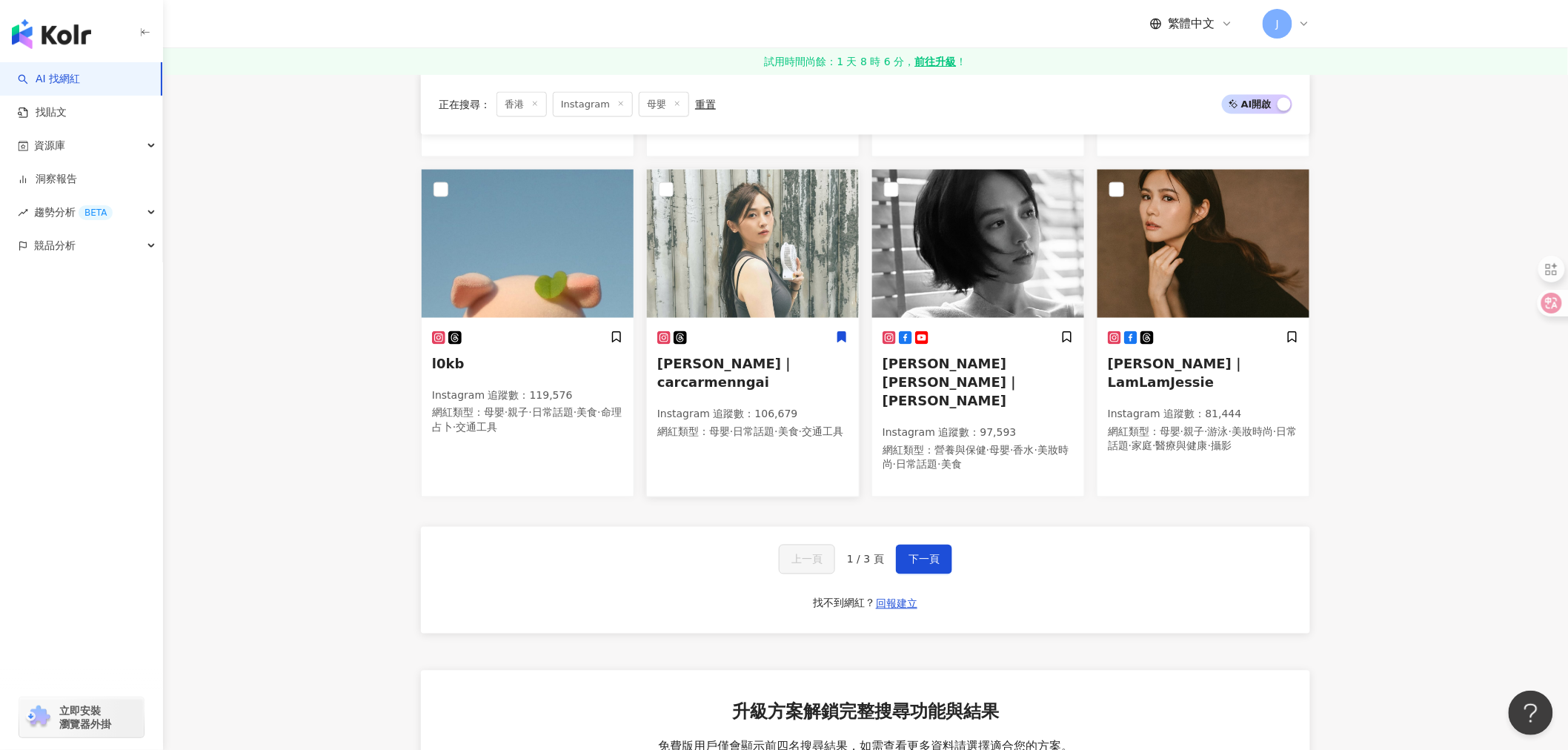
click at [752, 320] on div "Carmen｜carcarmenngai Instagram 追蹤數 ： 106,679 網紅類型 ： 母嬰 · 日常話題 · 美食 · 交通工具" at bounding box center [753, 408] width 212 height 177
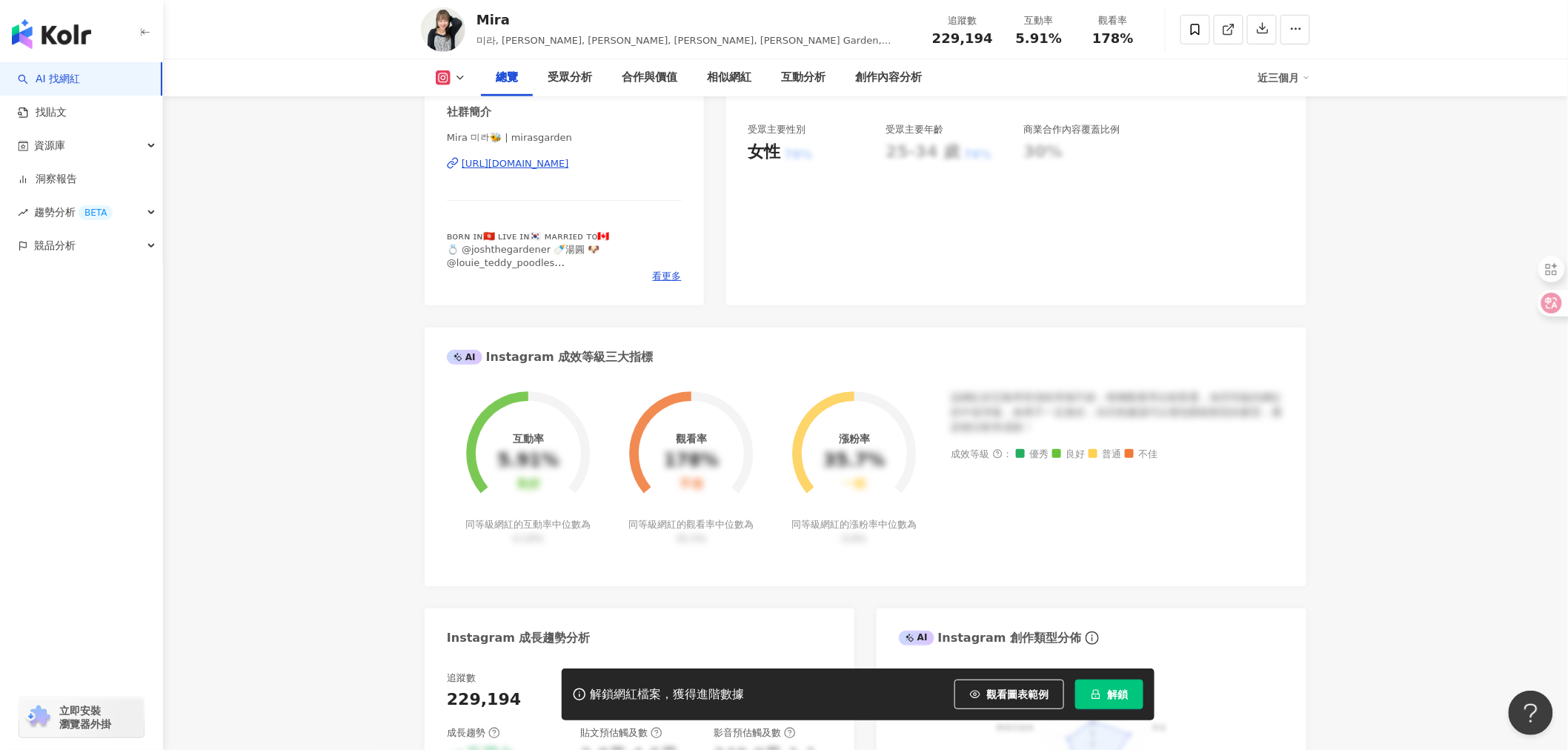
scroll to position [248, 0]
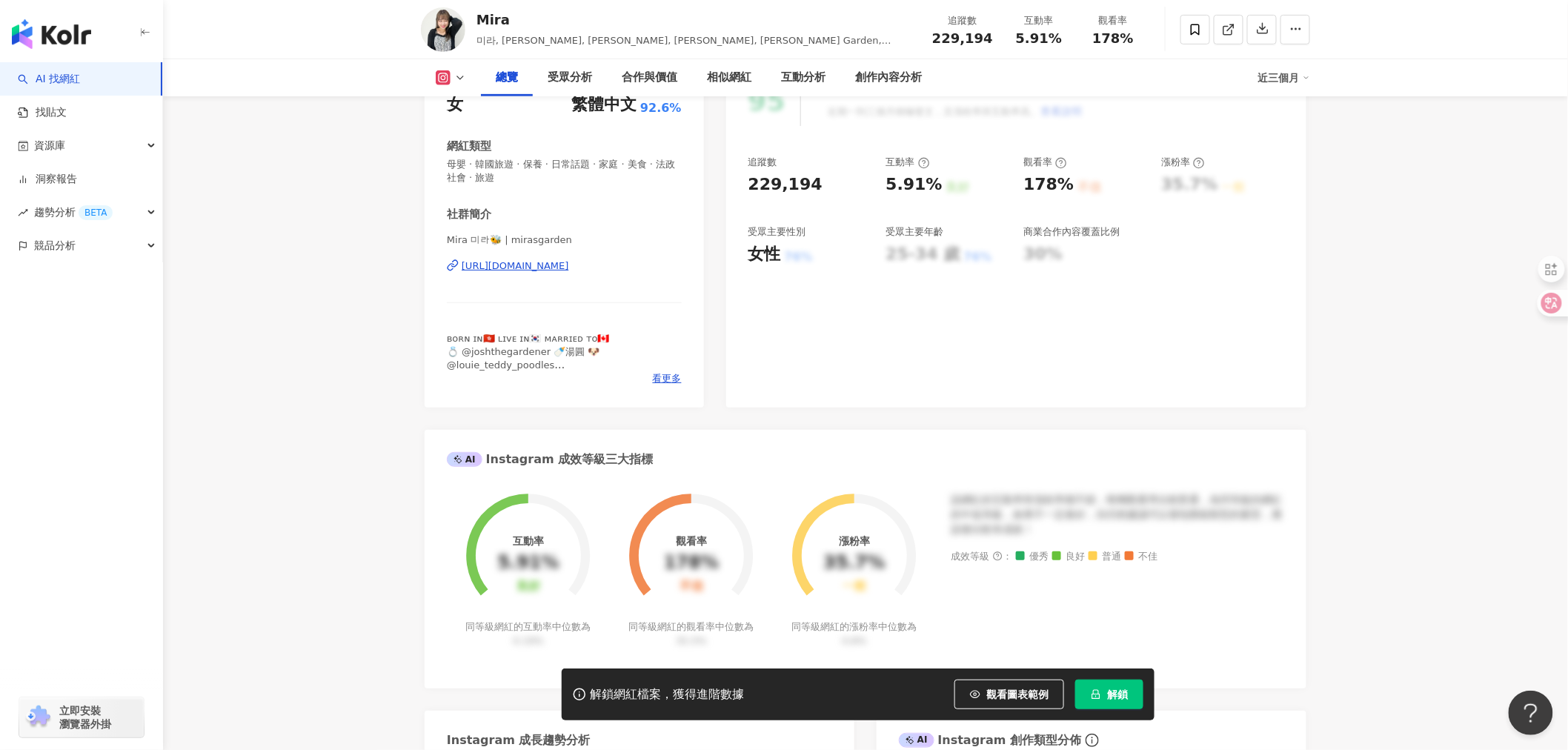
click at [517, 265] on div "https://www.instagram.com/mirasgarden/" at bounding box center [516, 265] width 108 height 13
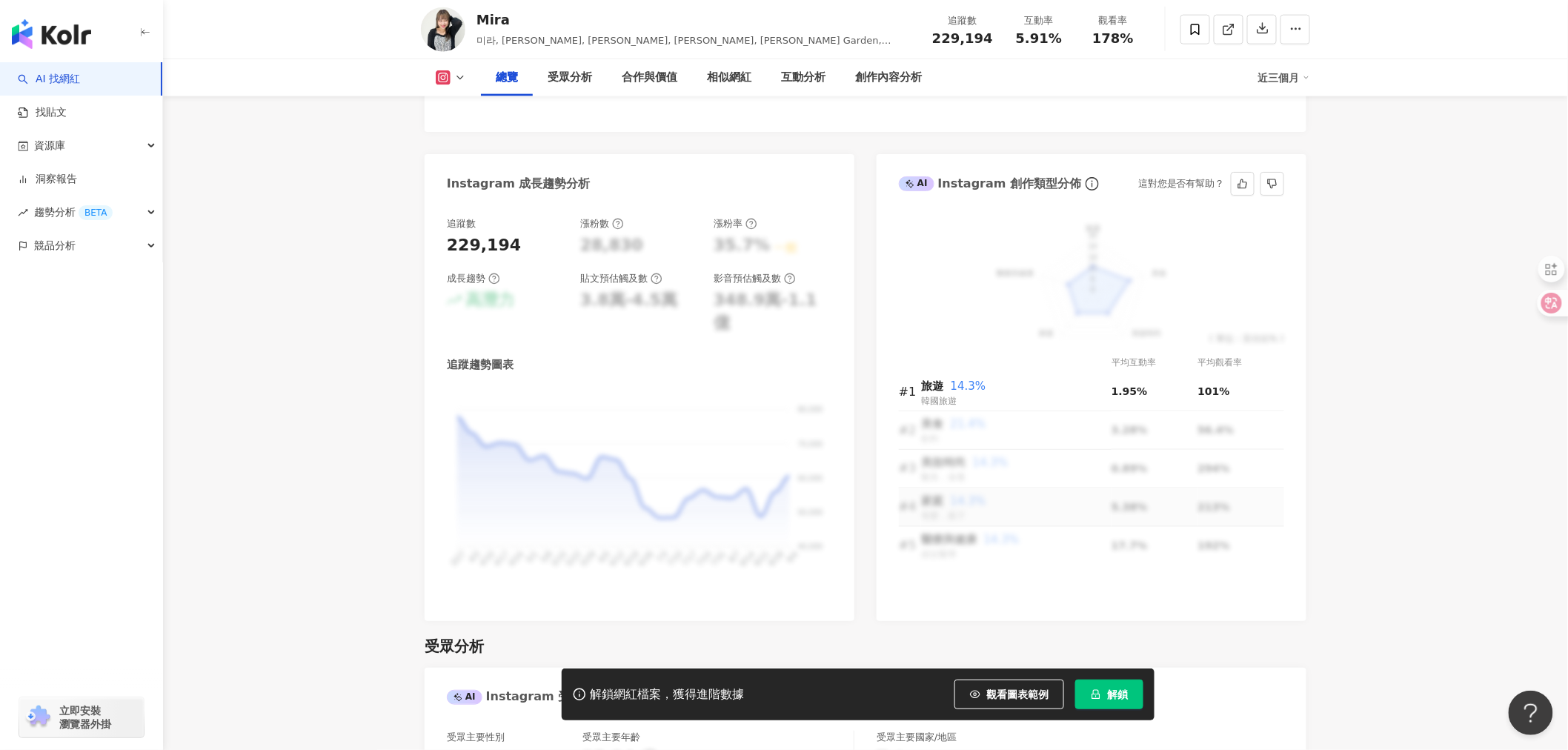
scroll to position [659, 0]
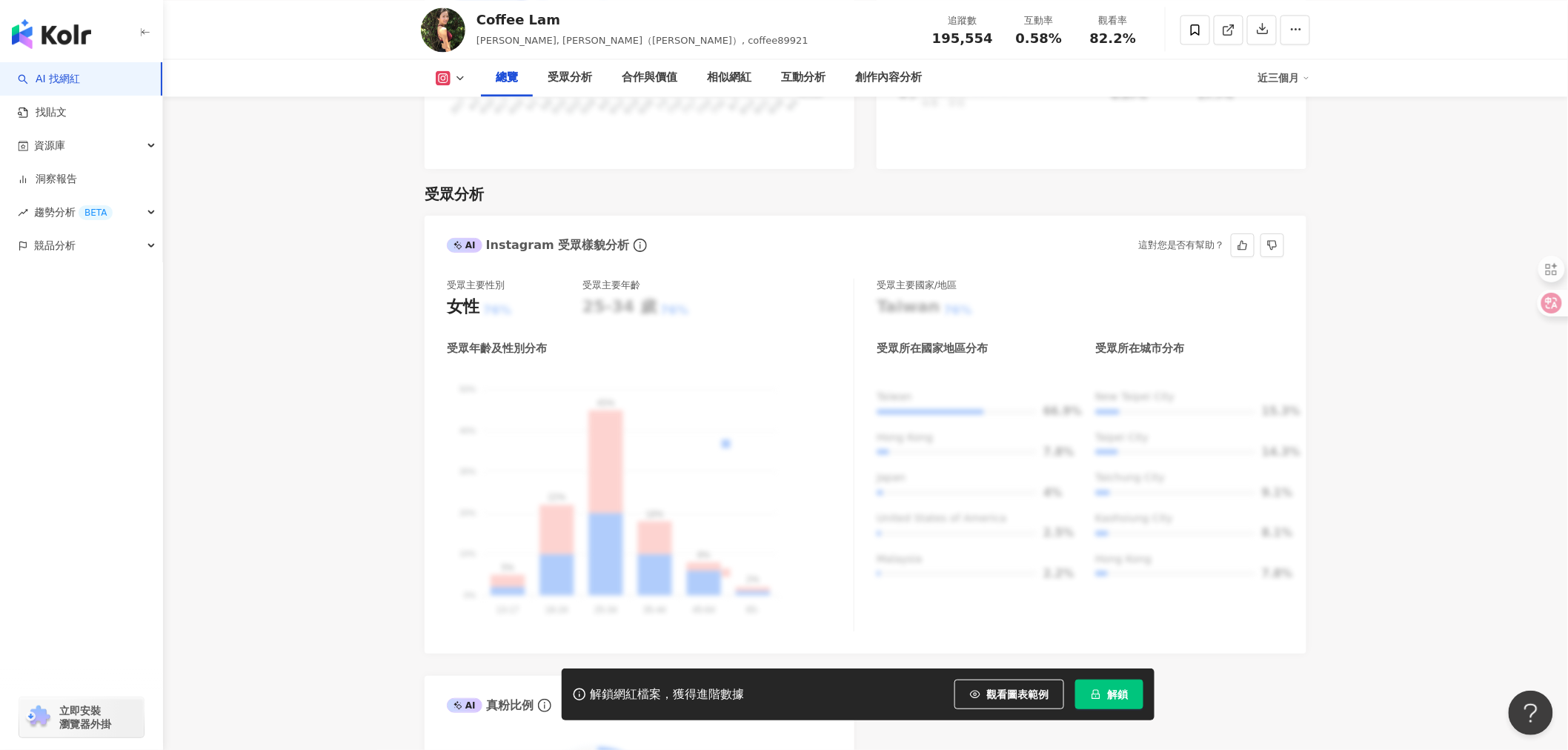
scroll to position [1317, 0]
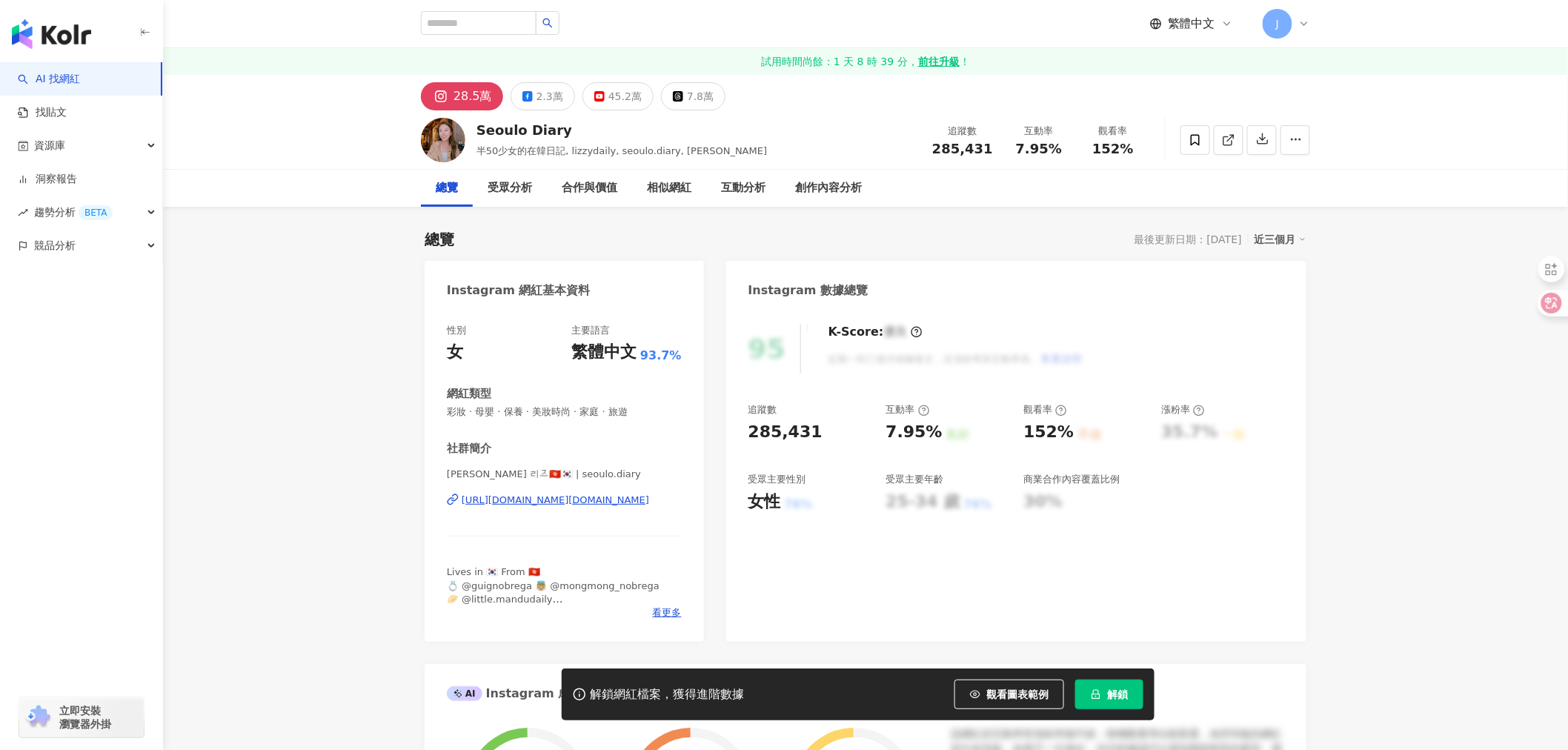
click at [609, 498] on div "https://www.instagram.com/seoulo.diary/" at bounding box center [556, 499] width 188 height 13
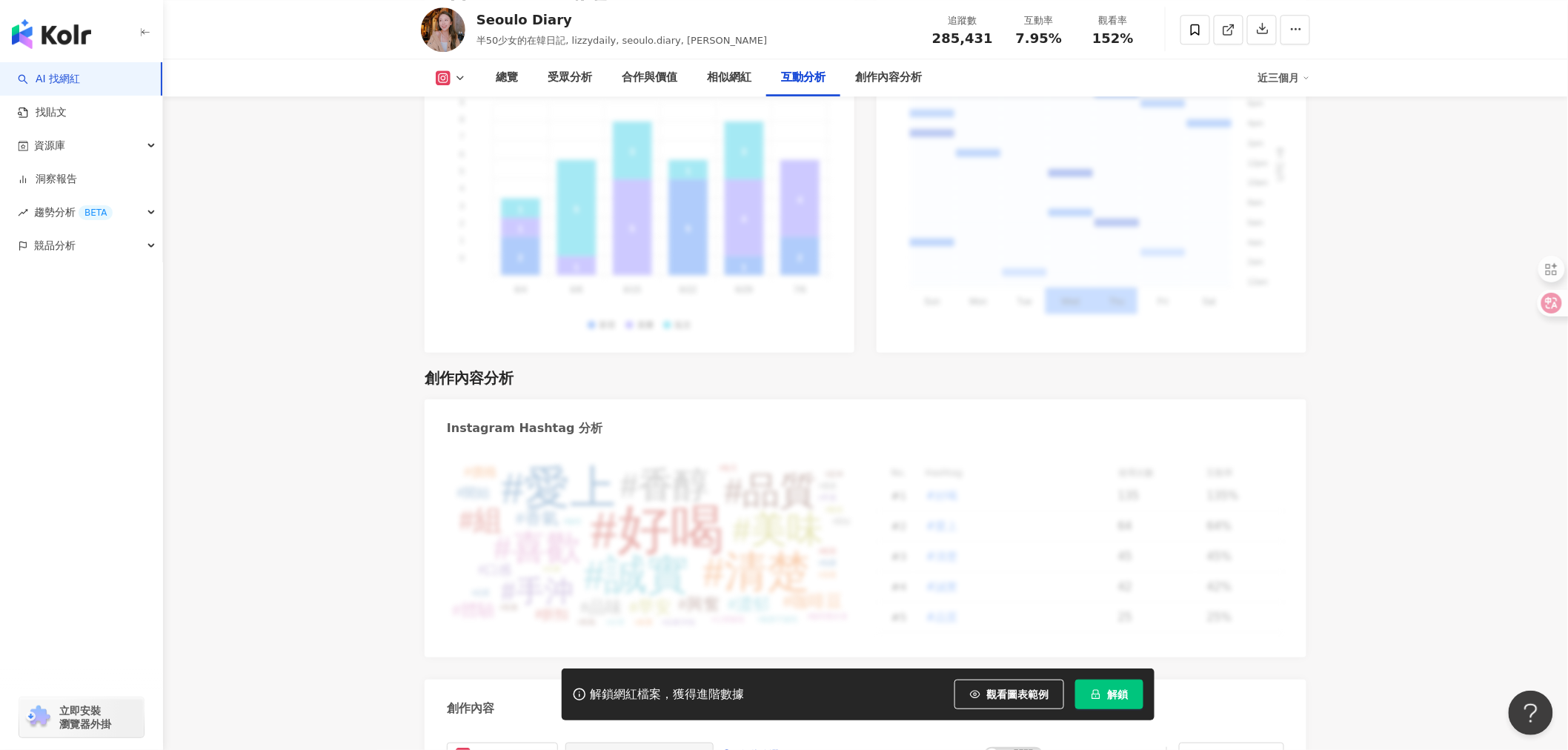
scroll to position [4448, 0]
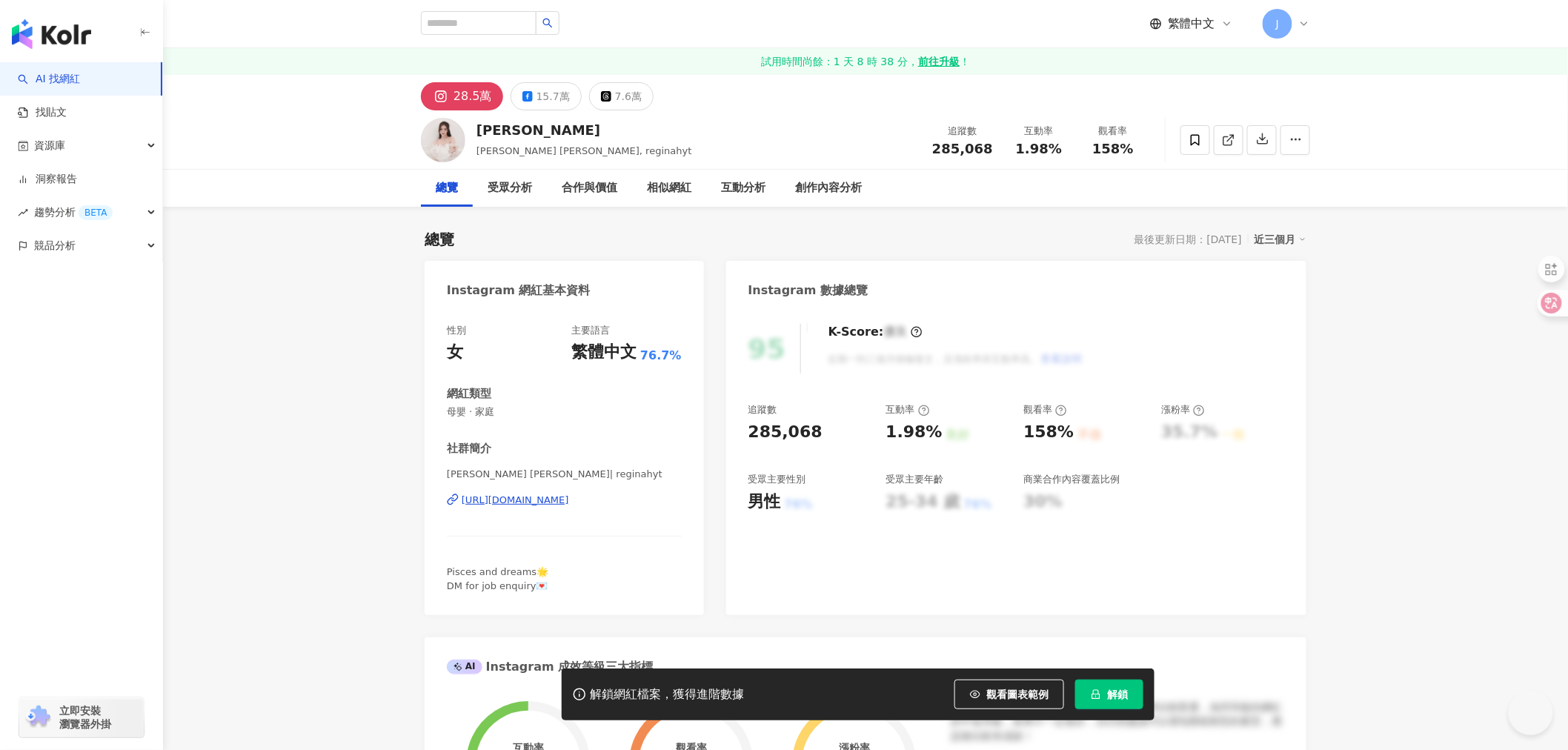
click at [569, 503] on div "https://www.instagram.com/reginahyt/" at bounding box center [516, 499] width 108 height 13
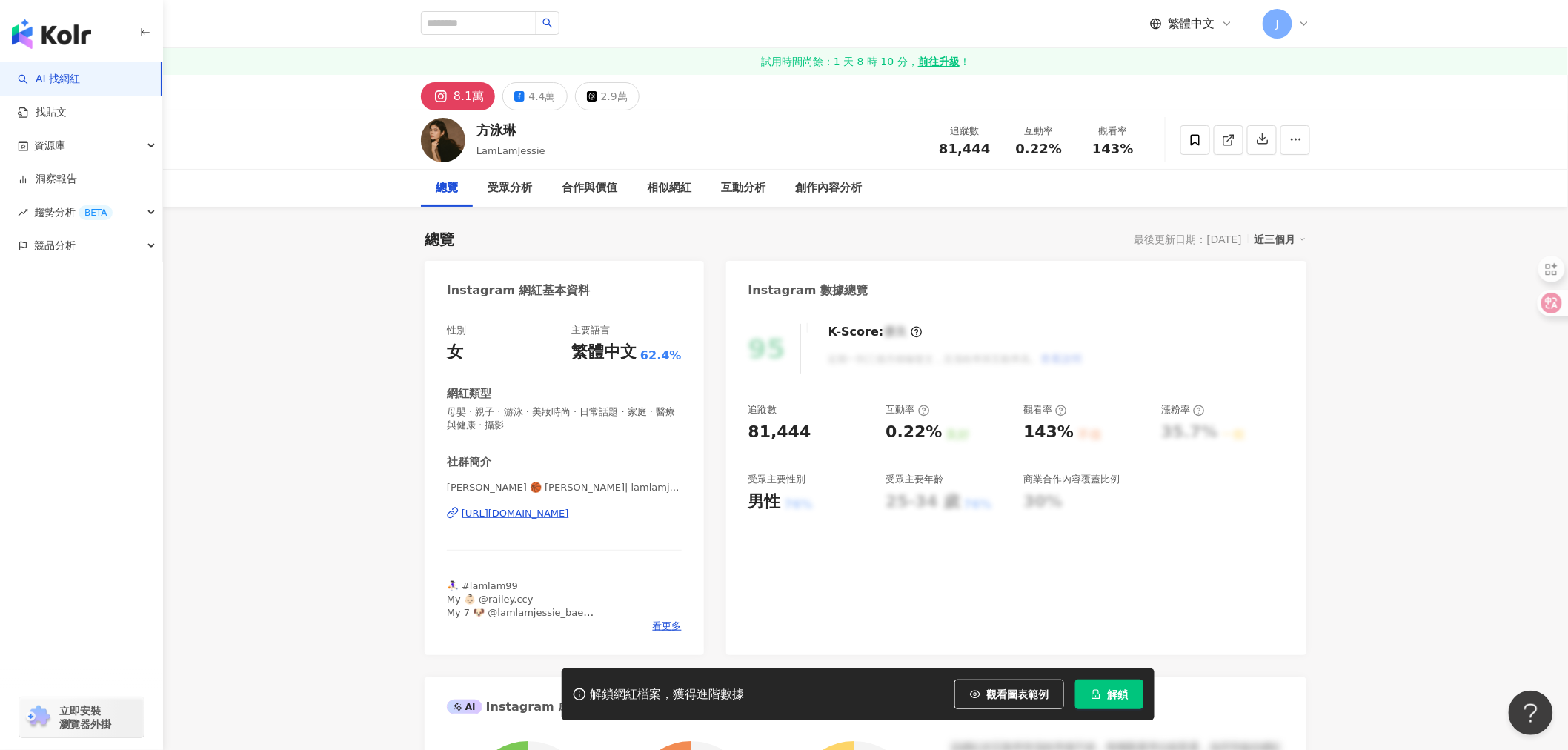
click at [569, 512] on div "https://www.instagram.com/lamlamjessie/" at bounding box center [516, 513] width 108 height 13
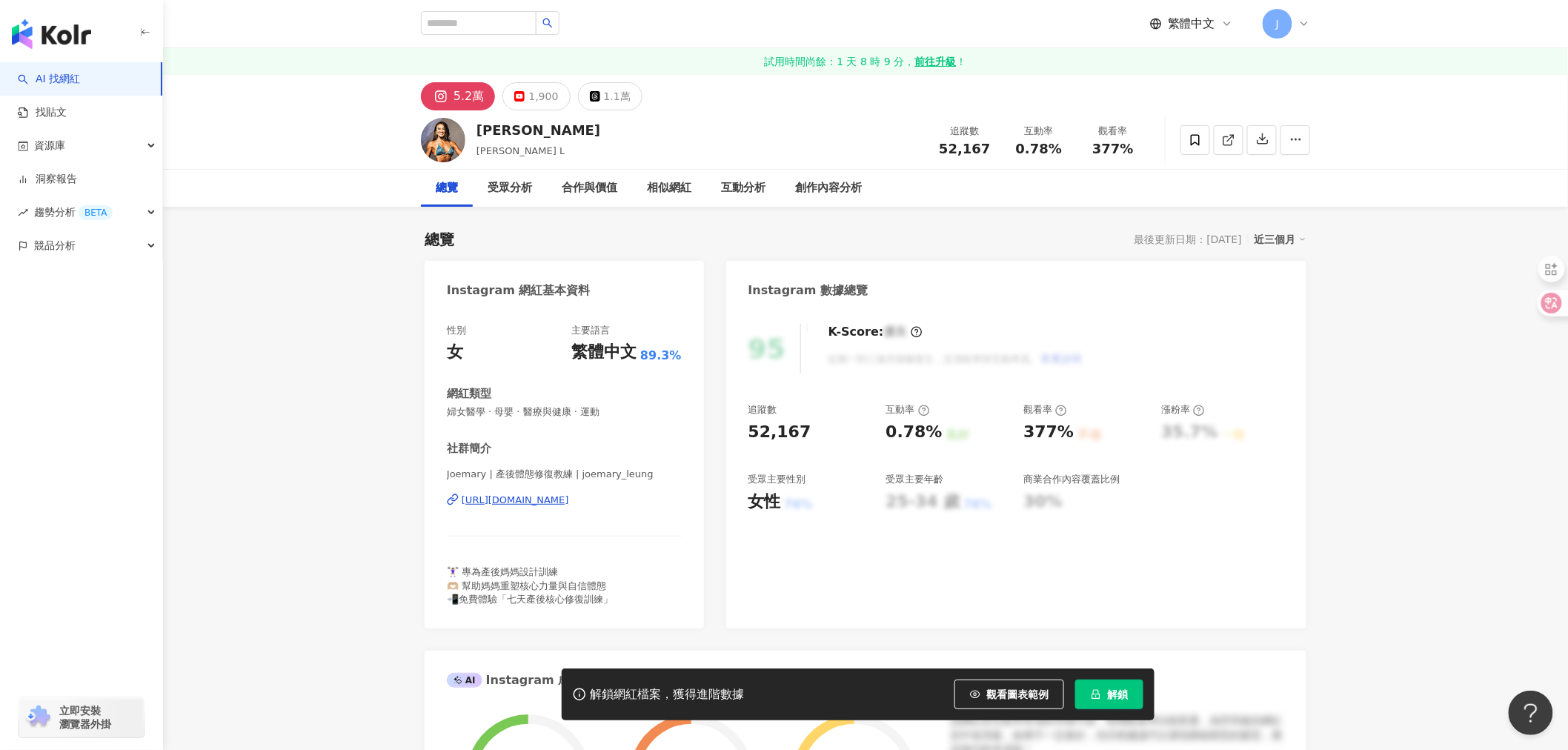
click at [541, 503] on div "https://www.instagram.com/joemary_leung/" at bounding box center [516, 499] width 108 height 13
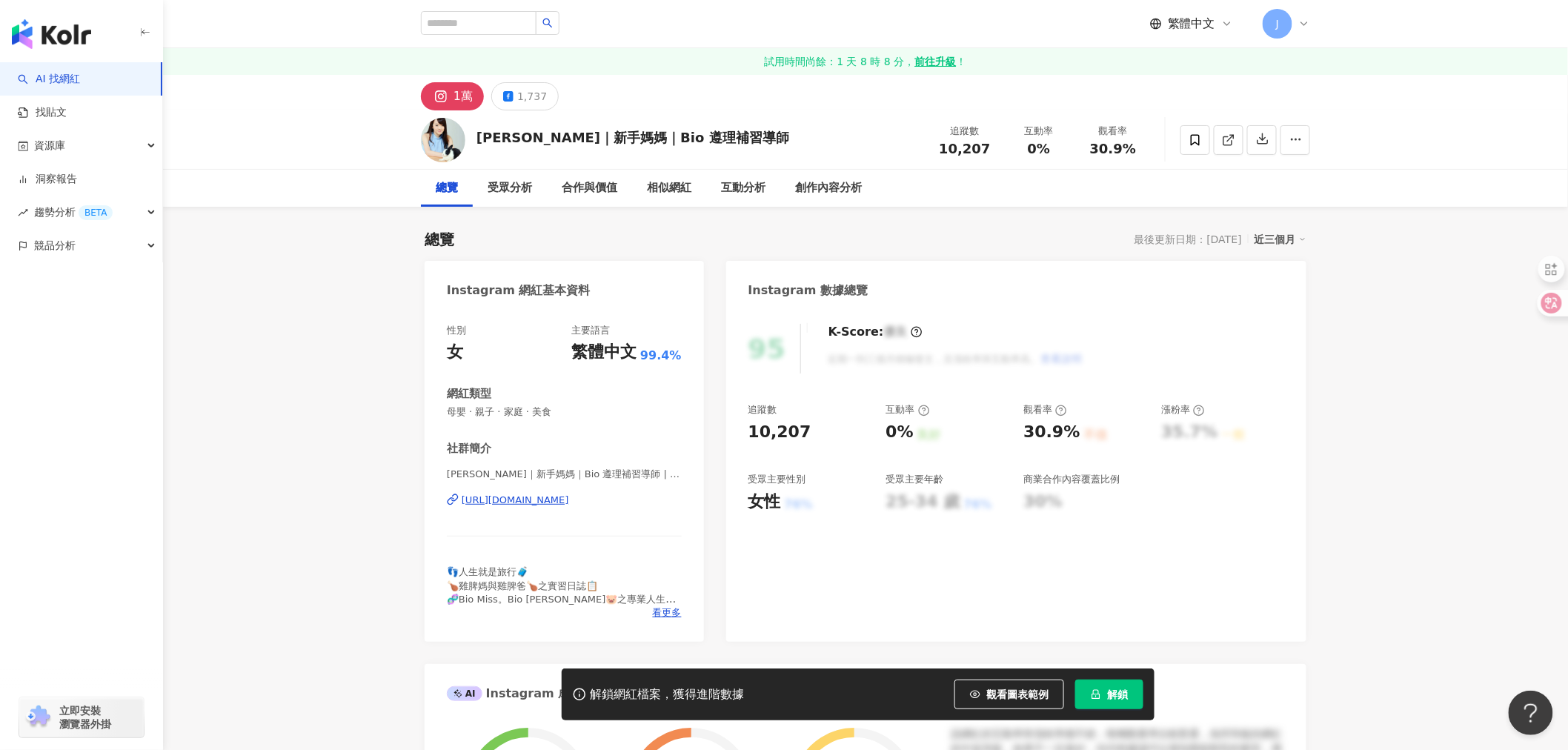
click at [569, 501] on div "https://www.instagram.com/scarlett_chuchu/" at bounding box center [516, 499] width 108 height 13
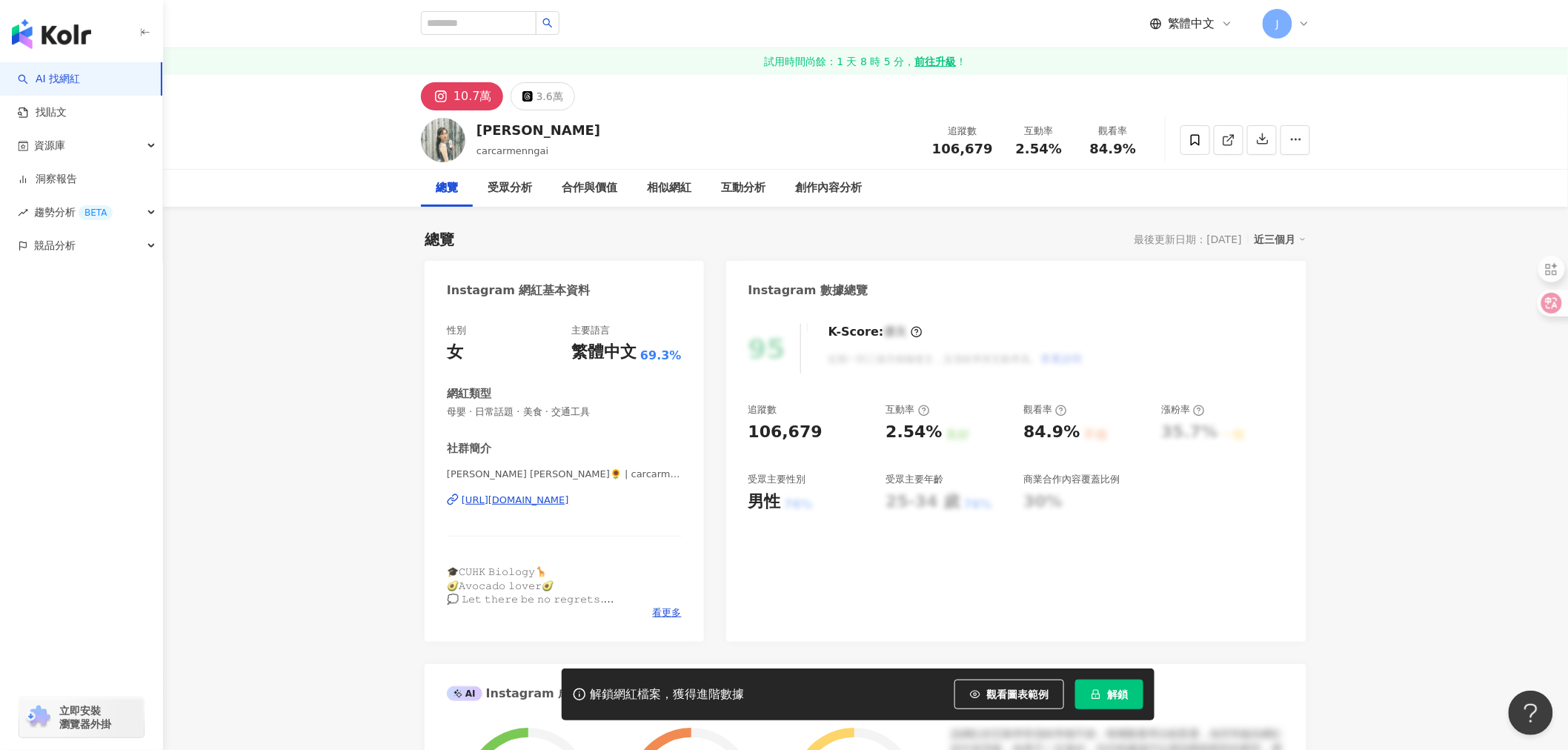
click at [569, 500] on div "[URL][DOMAIN_NAME]" at bounding box center [516, 499] width 108 height 13
